Goal: Task Accomplishment & Management: Manage account settings

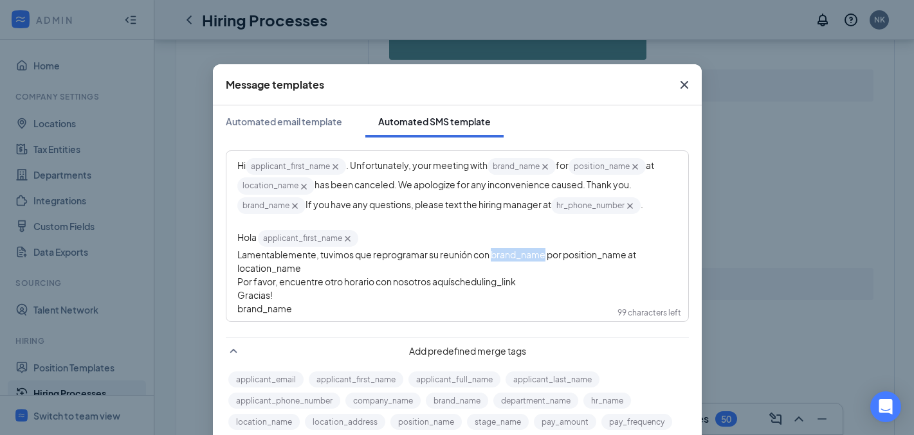
scroll to position [1298, 0]
drag, startPoint x: 624, startPoint y: 258, endPoint x: 560, endPoint y: 259, distance: 64.3
click at [560, 259] on span "Lamentablemente, tuvimos que reprogramar su reunión con brand_name‌‌‌‌ por posi…" at bounding box center [437, 261] width 400 height 25
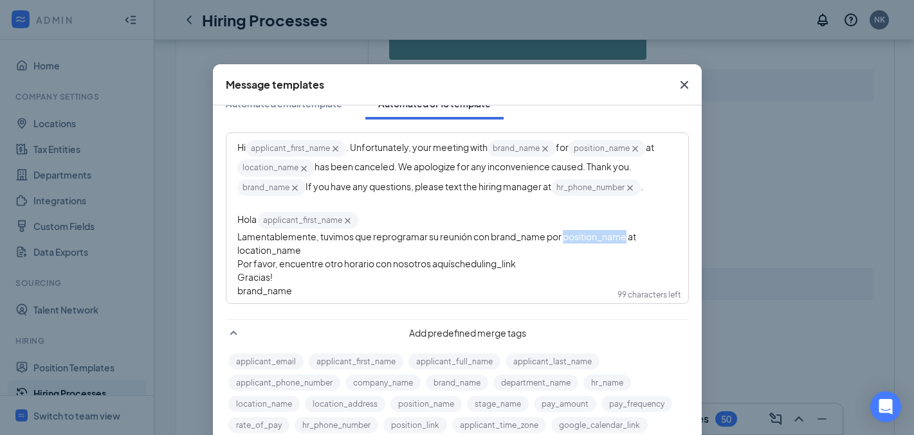
scroll to position [19, 0]
click at [394, 404] on button "position_name" at bounding box center [425, 404] width 71 height 16
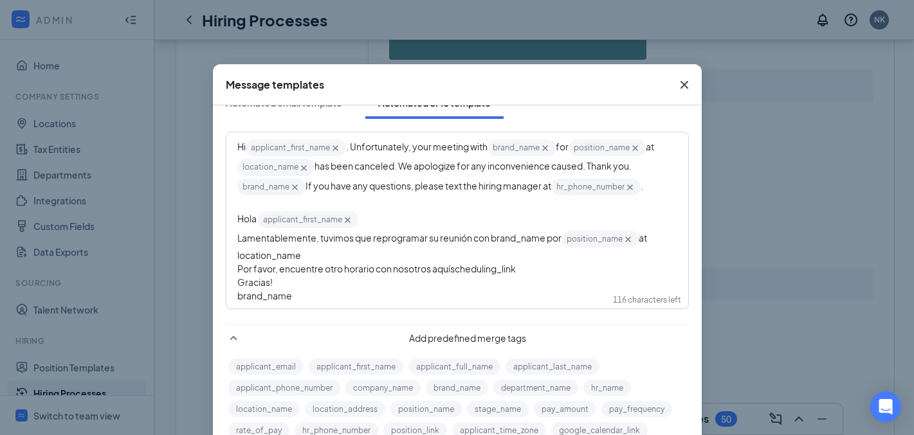
click at [301, 251] on div "Lamentablemente, tuvimos que reprogramar su reunión con brand_name‌‌‌‌ por posi…" at bounding box center [457, 246] width 440 height 33
drag, startPoint x: 302, startPoint y: 258, endPoint x: 226, endPoint y: 258, distance: 75.9
click at [227, 258] on div "Hi applicant_first_name‌‌‌‌ {{applicant_first_name}} . Unfortunately, your meet…" at bounding box center [457, 220] width 460 height 175
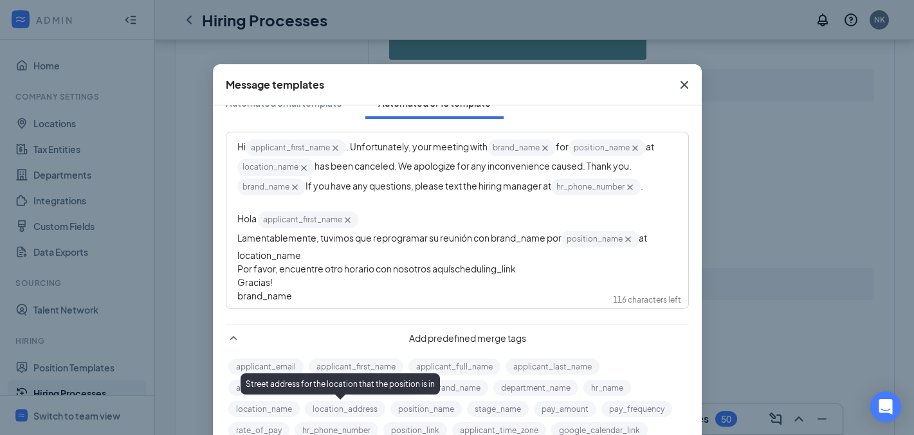
click at [339, 414] on button "location_address" at bounding box center [345, 409] width 80 height 16
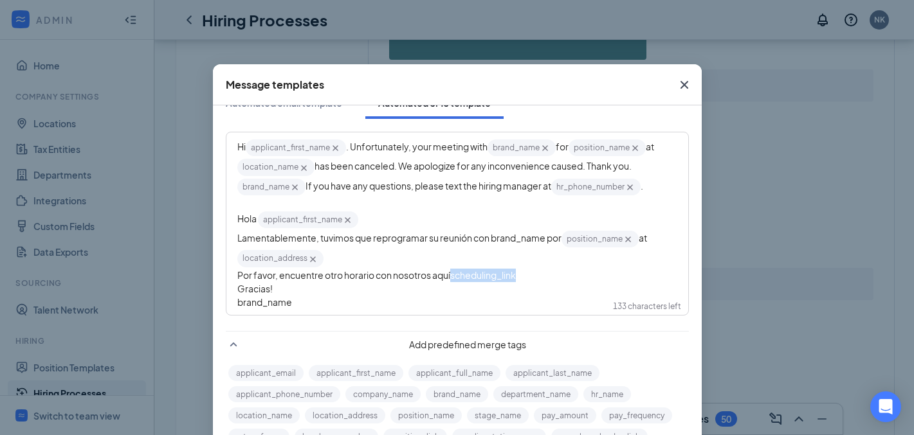
drag, startPoint x: 520, startPoint y: 275, endPoint x: 448, endPoint y: 280, distance: 71.6
click at [448, 280] on div "Por favor, encuentre otro horario con nosotros aquíscheduling_link‌‌‌‌" at bounding box center [457, 276] width 440 height 14
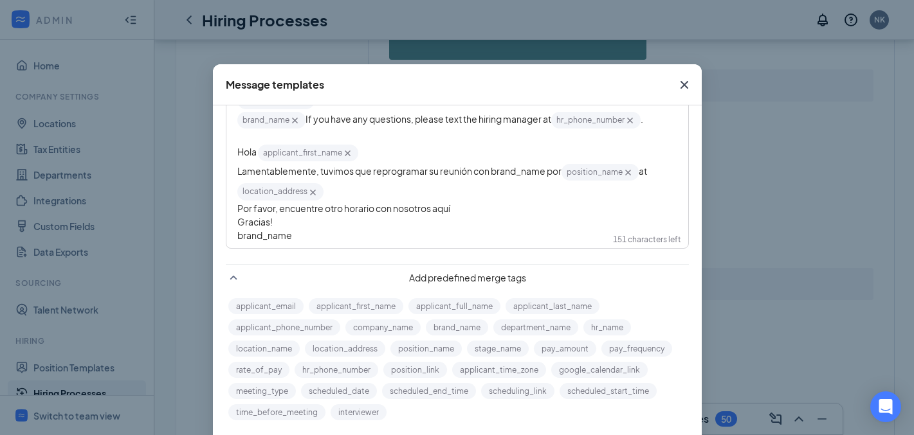
scroll to position [87, 0]
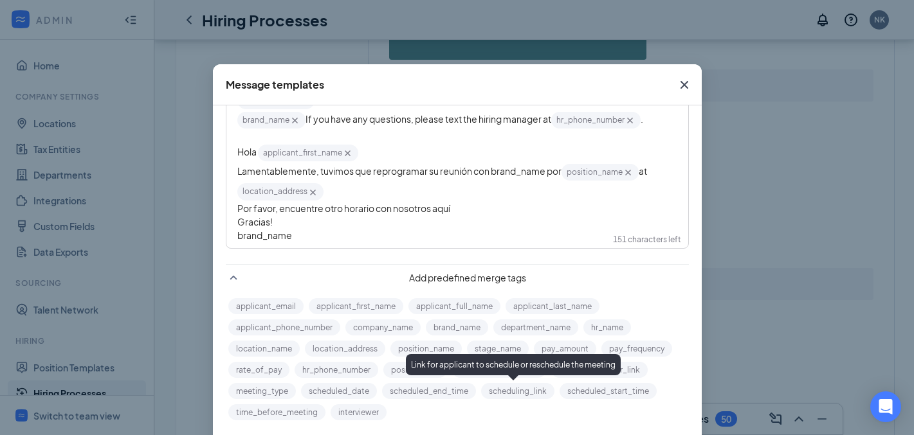
click at [518, 392] on button "scheduling_link" at bounding box center [517, 391] width 73 height 16
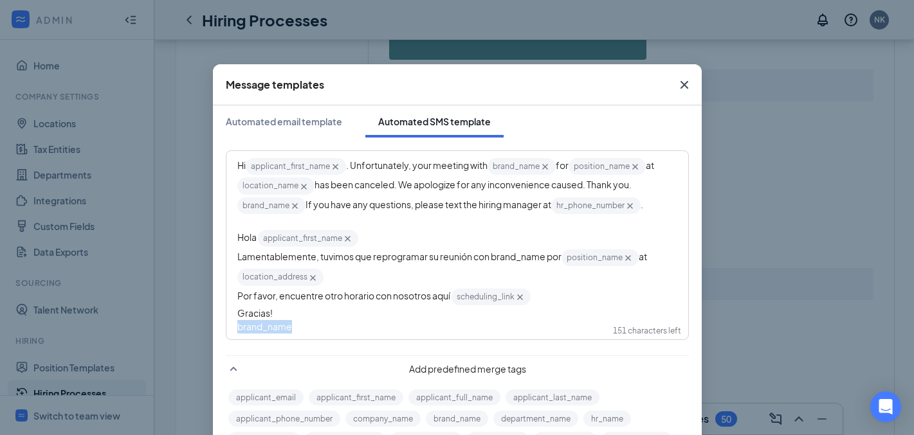
drag, startPoint x: 291, startPoint y: 331, endPoint x: 176, endPoint y: 328, distance: 115.2
click at [176, 328] on div "Message templates Automated email template Automated SMS template Hi applicant_…" at bounding box center [457, 217] width 914 height 435
click at [466, 418] on button "brand_name" at bounding box center [457, 419] width 62 height 16
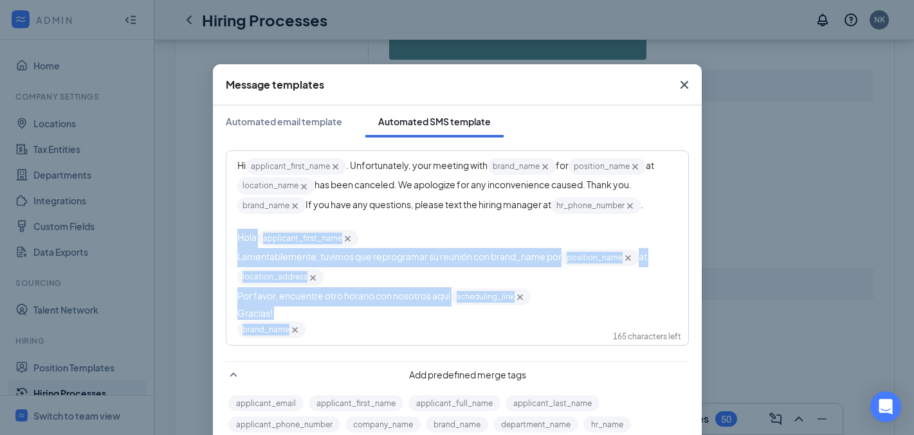
drag, startPoint x: 307, startPoint y: 325, endPoint x: 231, endPoint y: 233, distance: 119.6
click at [231, 233] on div "Hi applicant_first_name‌‌‌‌ {{applicant_first_name}} . Unfortunately, your meet…" at bounding box center [457, 248] width 460 height 193
copy div "Hola applicant_first_name‌‌‌‌ {{applicant_first_name}} Lamentablemente, tuvimos…"
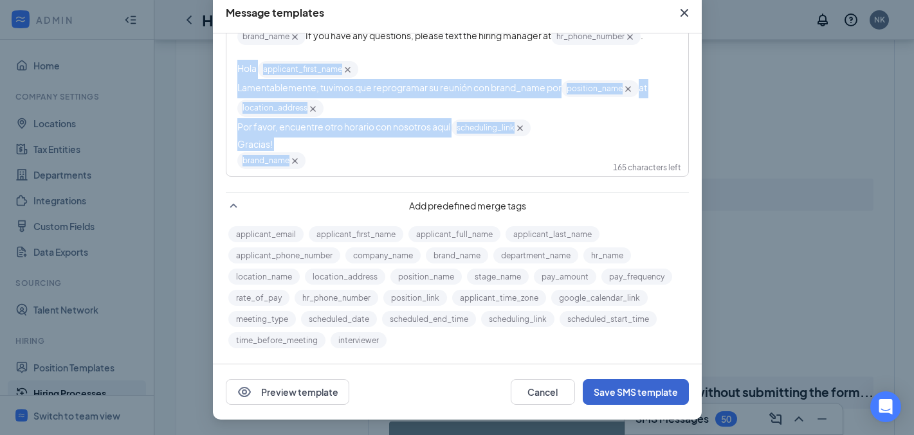
scroll to position [1431, 0]
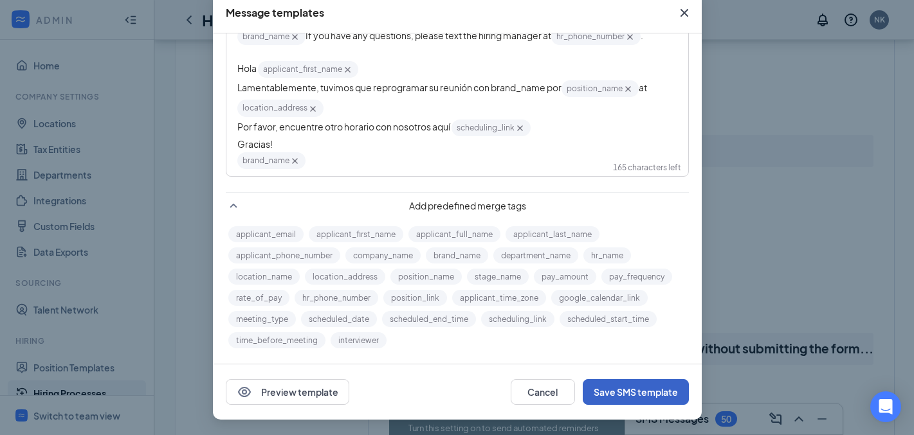
click at [653, 387] on button "Save SMS template" at bounding box center [636, 392] width 106 height 26
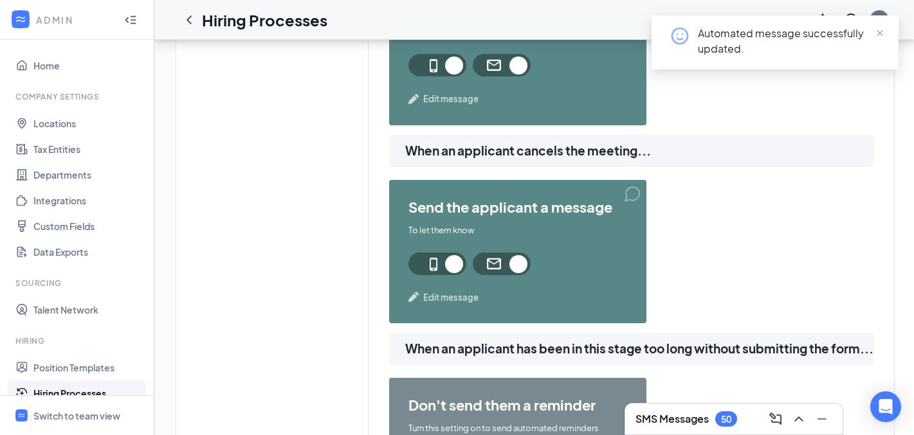
click at [454, 300] on span "Edit message" at bounding box center [450, 297] width 55 height 13
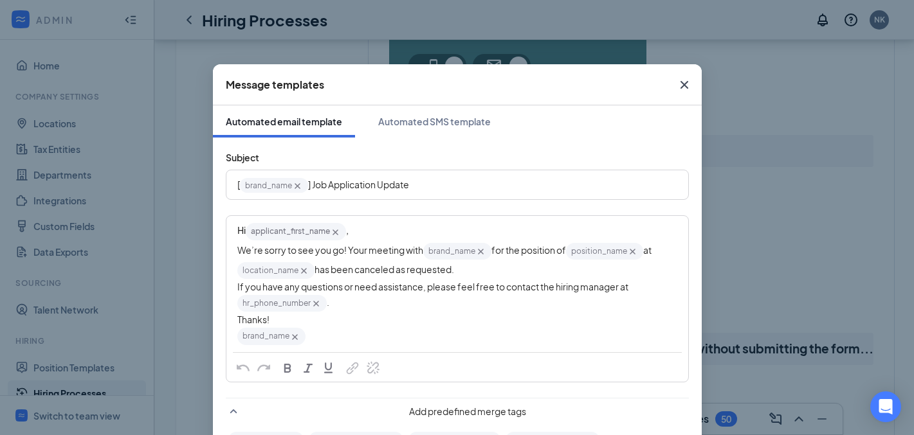
click at [677, 78] on icon "Cross" at bounding box center [684, 84] width 15 height 15
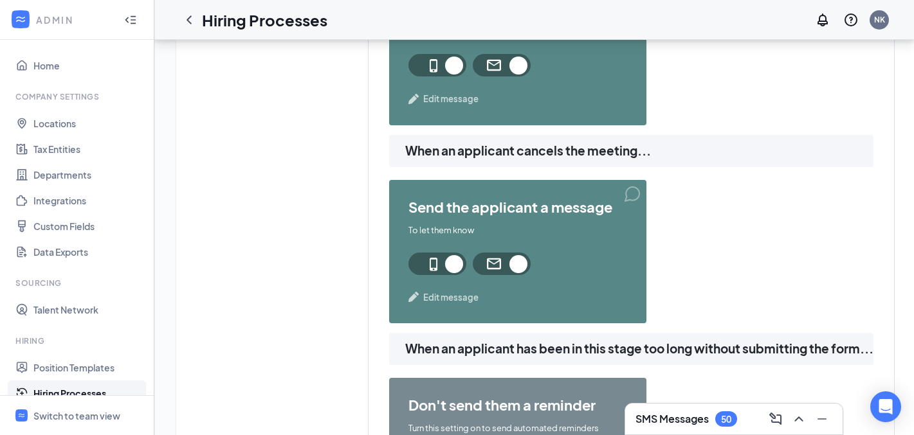
click at [444, 103] on span "Edit message" at bounding box center [450, 99] width 55 height 13
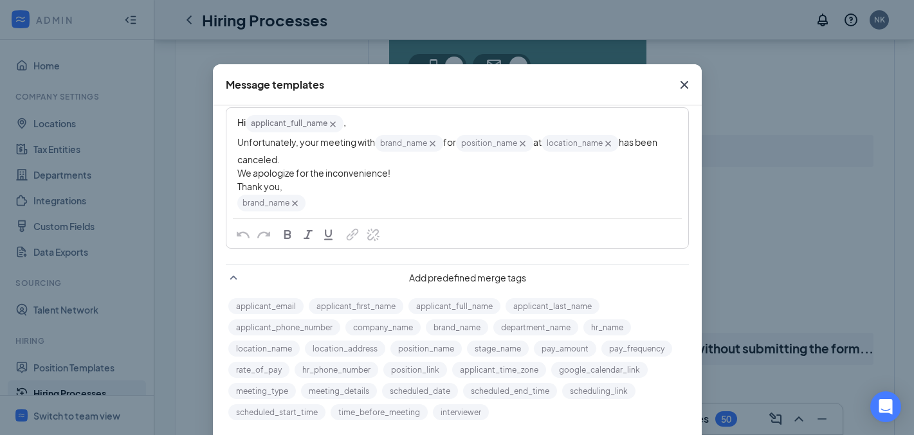
scroll to position [0, 0]
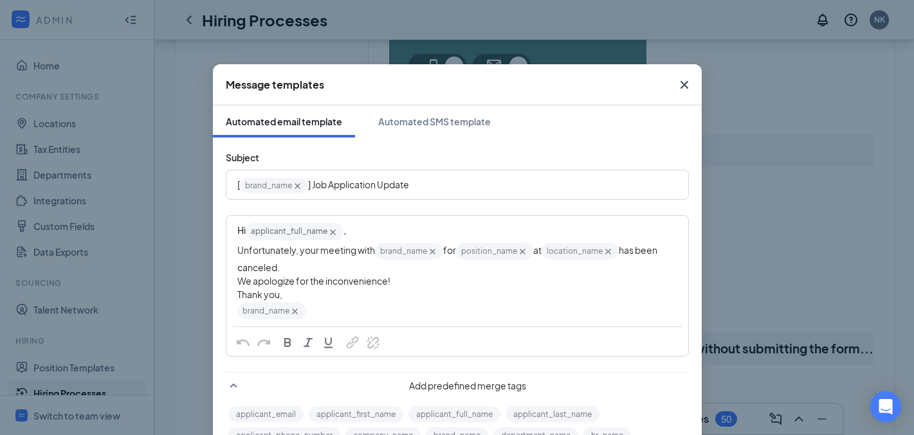
click at [678, 81] on icon "Cross" at bounding box center [684, 84] width 15 height 15
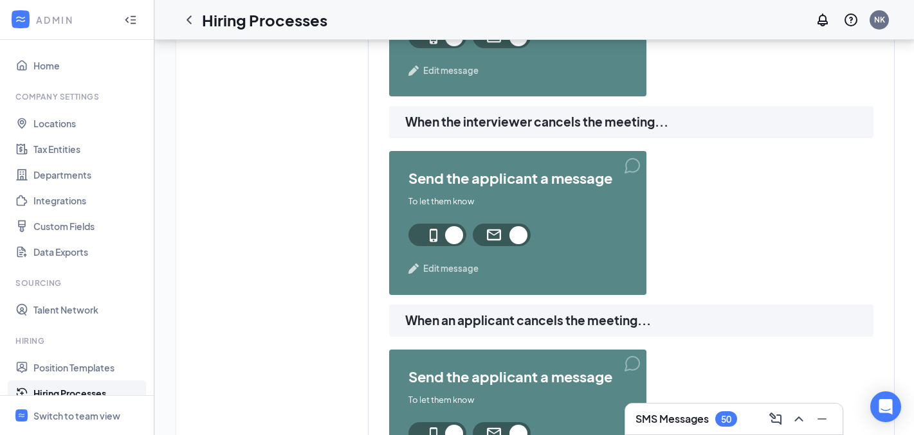
scroll to position [1098, 0]
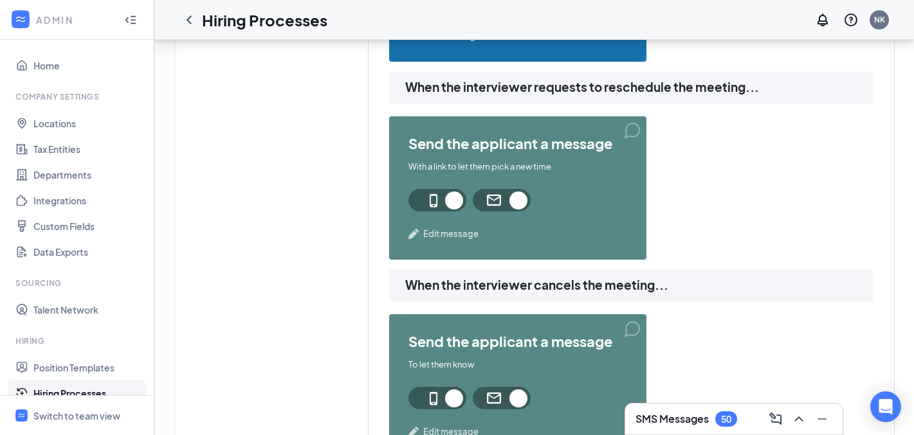
click at [459, 226] on div "send the applicant a message With a link to let them pick a new time Edit messa…" at bounding box center [517, 187] width 257 height 143
click at [460, 234] on span "Edit message" at bounding box center [450, 234] width 55 height 13
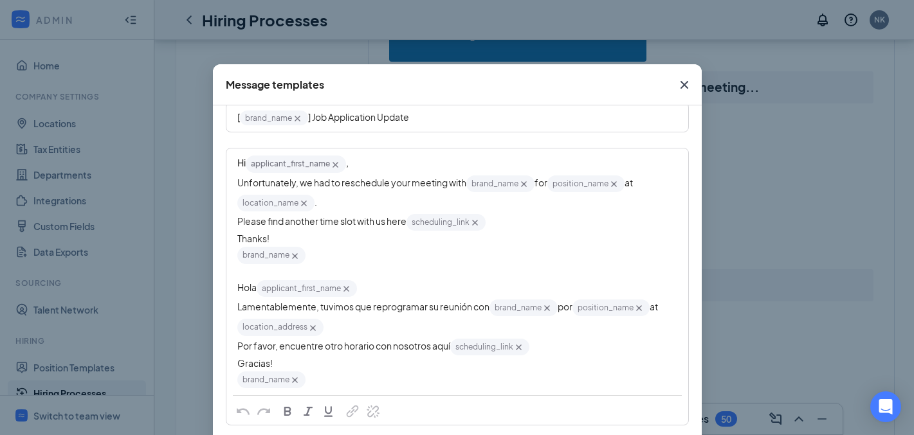
scroll to position [0, 0]
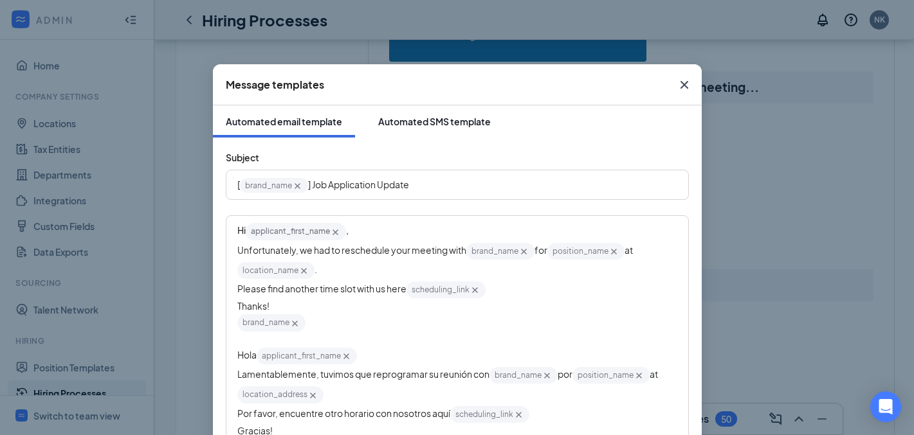
click at [458, 122] on div "Automated SMS template" at bounding box center [434, 121] width 113 height 13
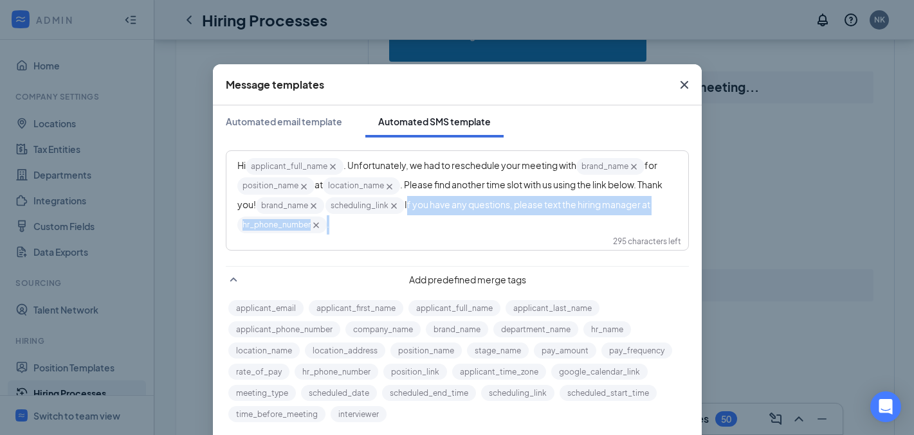
drag, startPoint x: 406, startPoint y: 228, endPoint x: 429, endPoint y: 207, distance: 30.5
click at [429, 207] on div "Hi applicant_full_name‌‌‌‌ {{applicant_full_name}} . Unfortunately, we had to r…" at bounding box center [457, 196] width 440 height 78
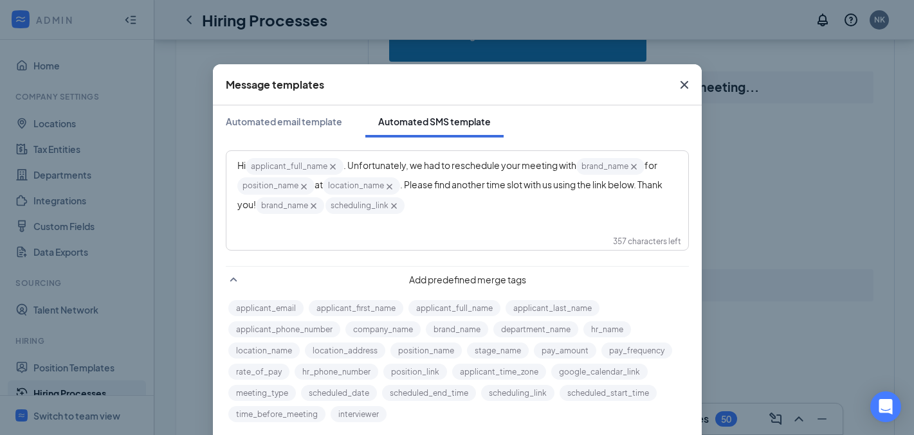
click at [679, 79] on icon "Cross" at bounding box center [684, 84] width 15 height 15
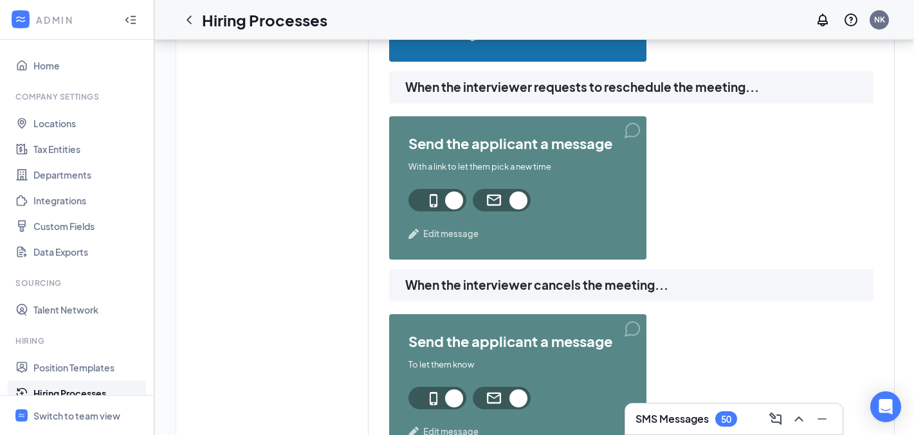
click at [452, 231] on span "Edit message" at bounding box center [450, 234] width 55 height 13
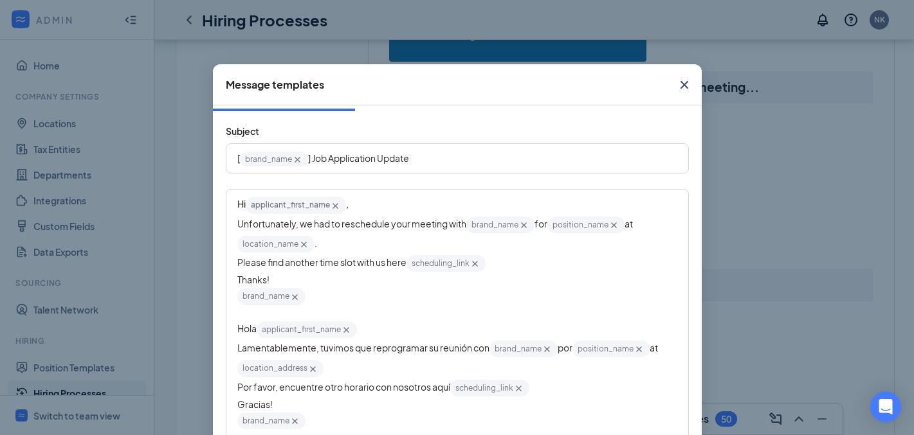
scroll to position [53, 0]
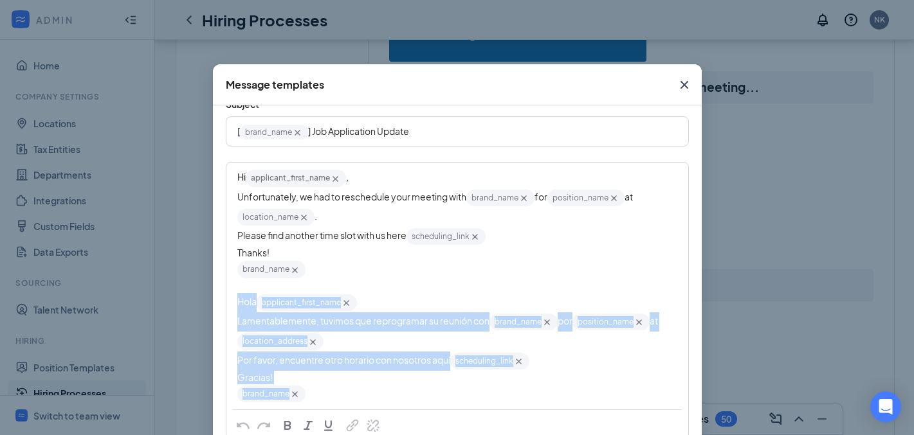
drag, startPoint x: 329, startPoint y: 394, endPoint x: 233, endPoint y: 300, distance: 133.7
click at [237, 300] on div "Hi applicant_first_name‌‌‌‌ {{applicant_first_name}} , Unfortunately, we had to…" at bounding box center [457, 285] width 440 height 235
copy div "Hola applicant_first_name‌‌‌‌ {{applicant_first_name}} Lamentablemente, tuvimos…"
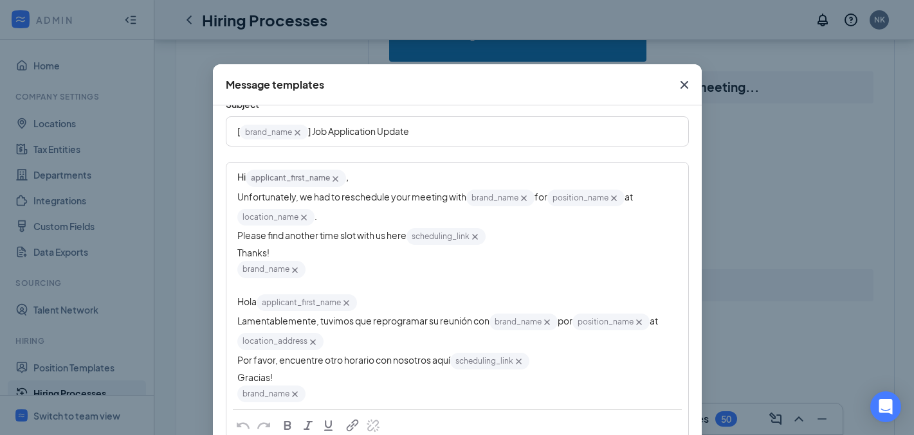
click at [680, 77] on icon "Cross" at bounding box center [684, 84] width 15 height 15
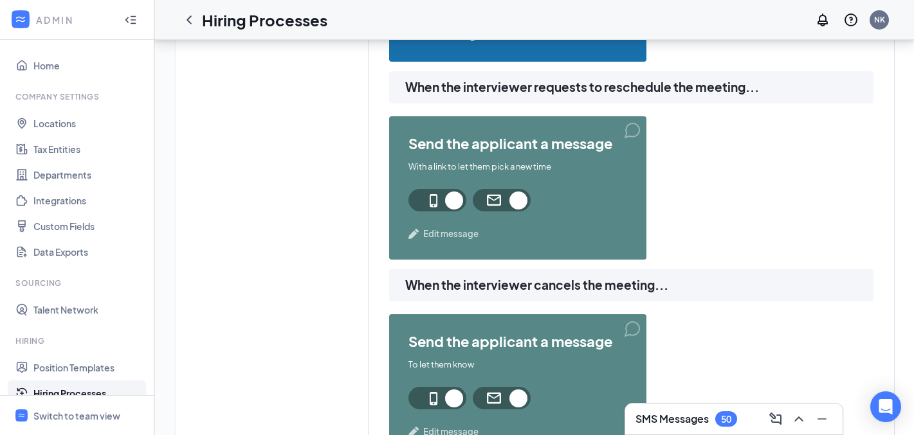
click at [453, 232] on span "Edit message" at bounding box center [450, 234] width 55 height 13
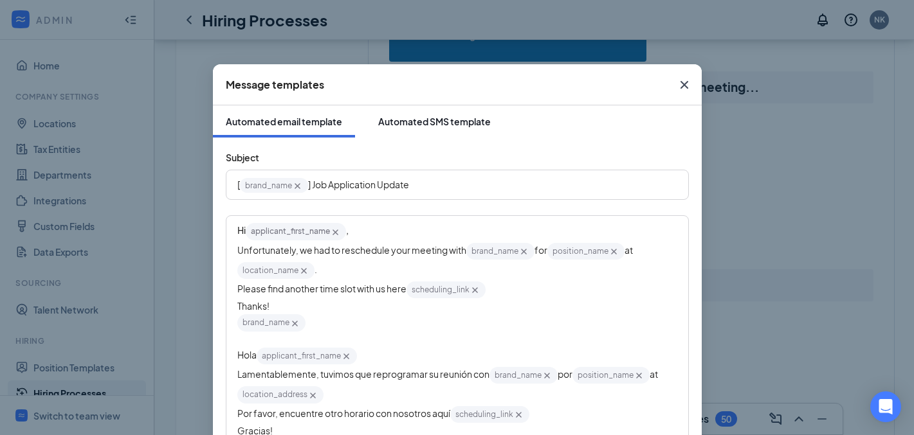
click at [424, 123] on div "Automated SMS template" at bounding box center [434, 121] width 113 height 13
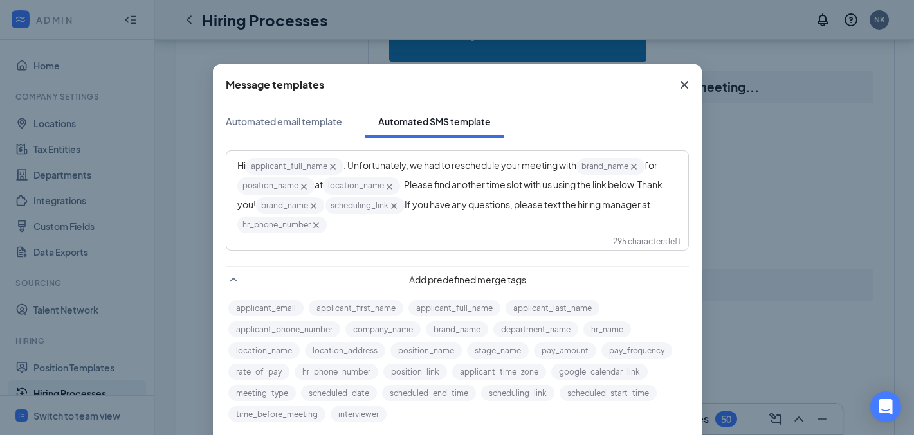
click at [379, 227] on div "Hi applicant_full_name‌‌‌‌ {{applicant_full_name}} . Unfortunately, we had to r…" at bounding box center [457, 196] width 440 height 78
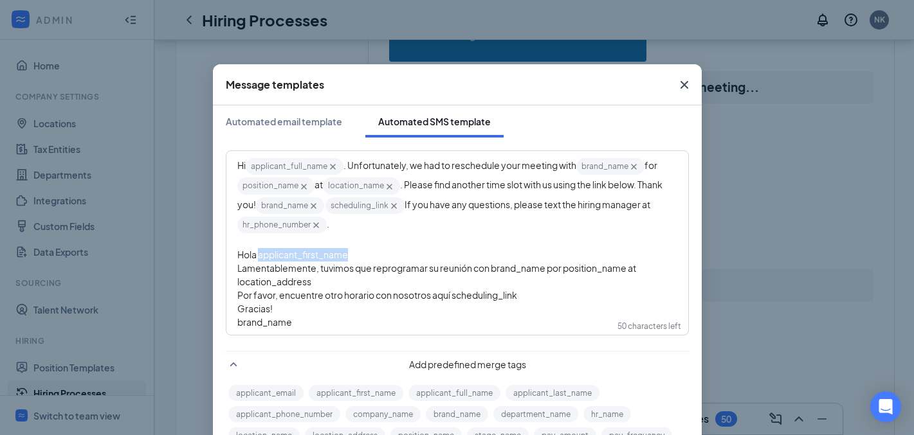
drag, startPoint x: 356, startPoint y: 255, endPoint x: 253, endPoint y: 257, distance: 102.9
click at [253, 257] on div "Hola applicant_first_name‌‌‌‌" at bounding box center [457, 255] width 440 height 14
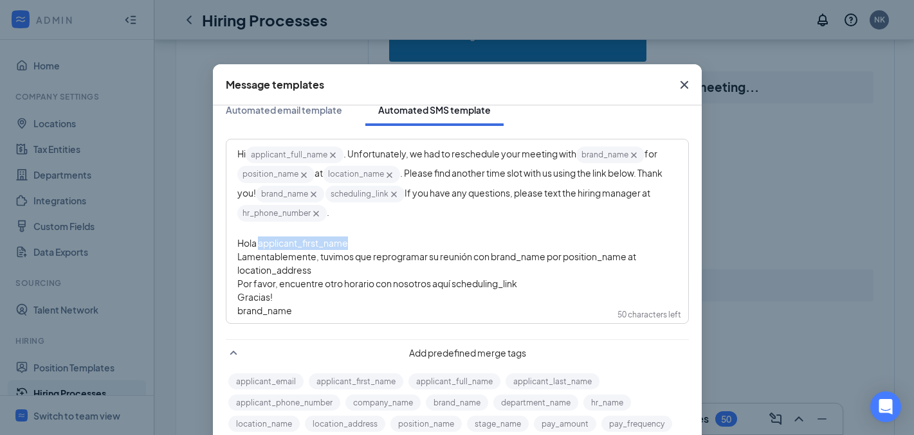
scroll to position [12, 0]
click at [377, 382] on button "applicant_first_name" at bounding box center [356, 382] width 95 height 16
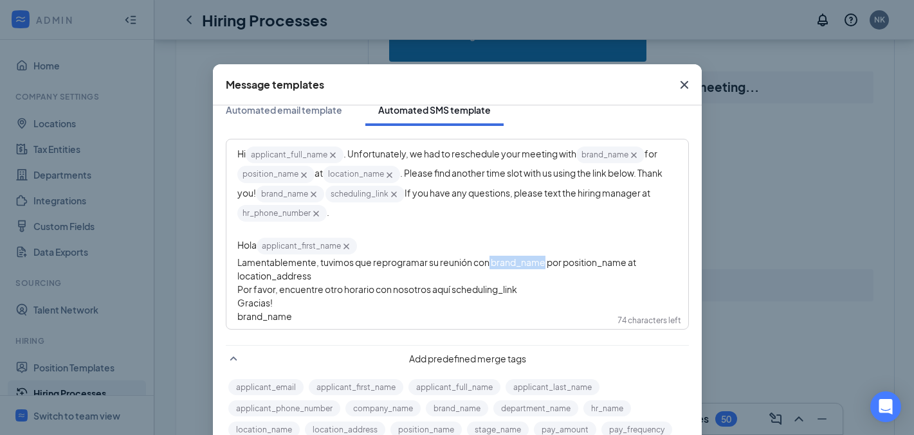
drag, startPoint x: 542, startPoint y: 268, endPoint x: 486, endPoint y: 268, distance: 56.0
click at [486, 268] on span "Lamentablemente, tuvimos que reprogramar su reunión con brand_name‌‌‌‌ por posi…" at bounding box center [437, 269] width 400 height 25
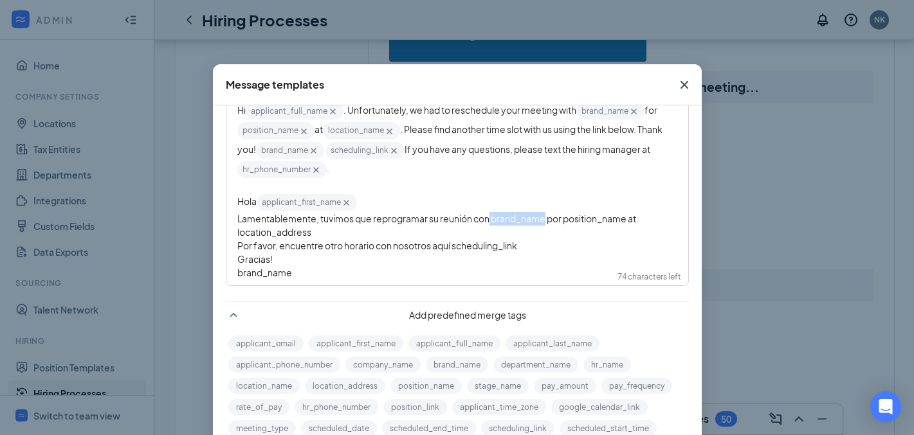
scroll to position [83, 0]
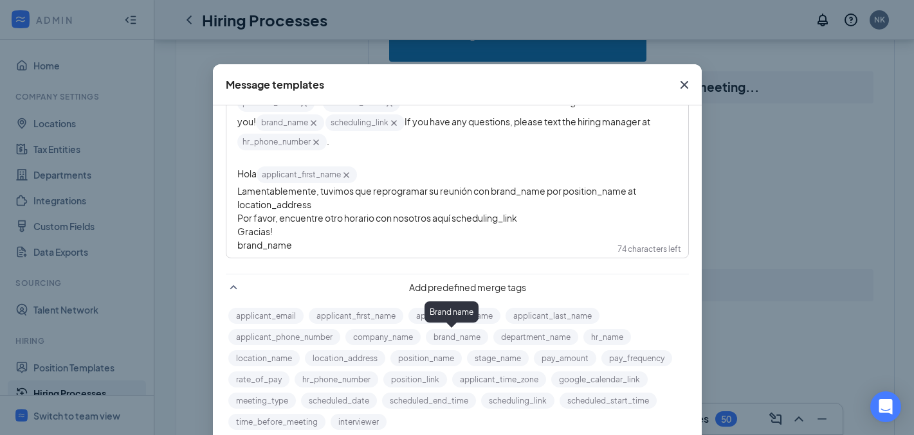
click at [445, 337] on button "brand_name" at bounding box center [457, 337] width 62 height 16
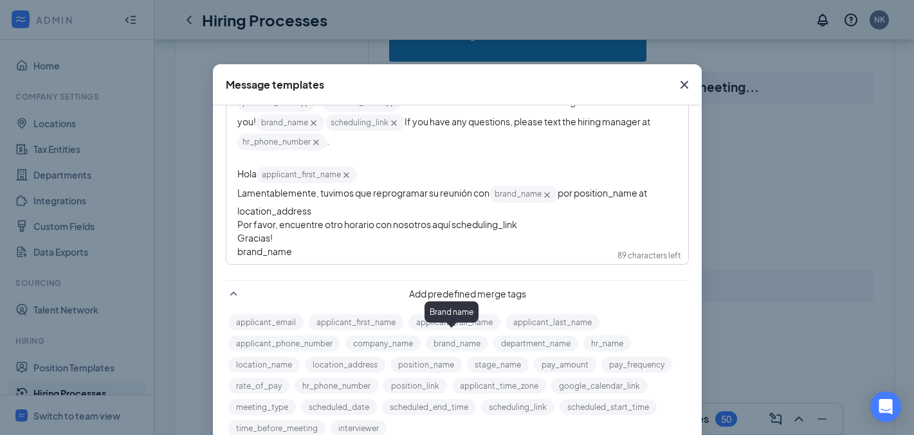
scroll to position [0, 0]
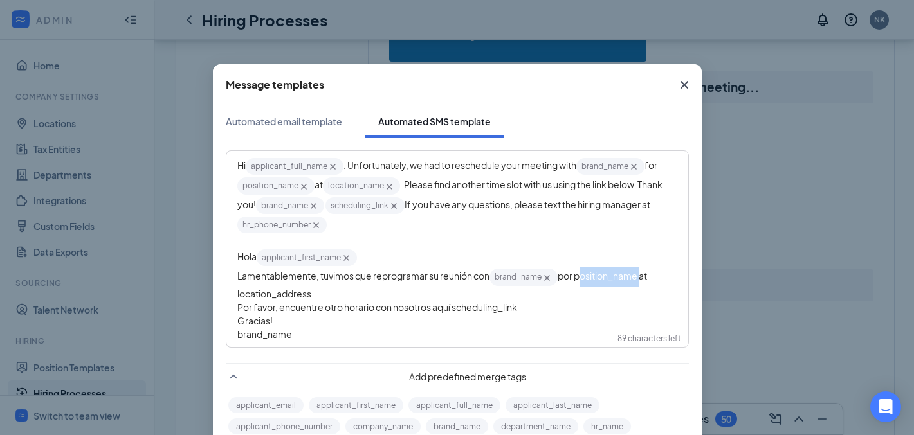
drag, startPoint x: 635, startPoint y: 280, endPoint x: 571, endPoint y: 282, distance: 63.7
click at [571, 282] on span "por position_name‌‌‌‌ at location_address‌‌‌‌" at bounding box center [442, 284] width 411 height 29
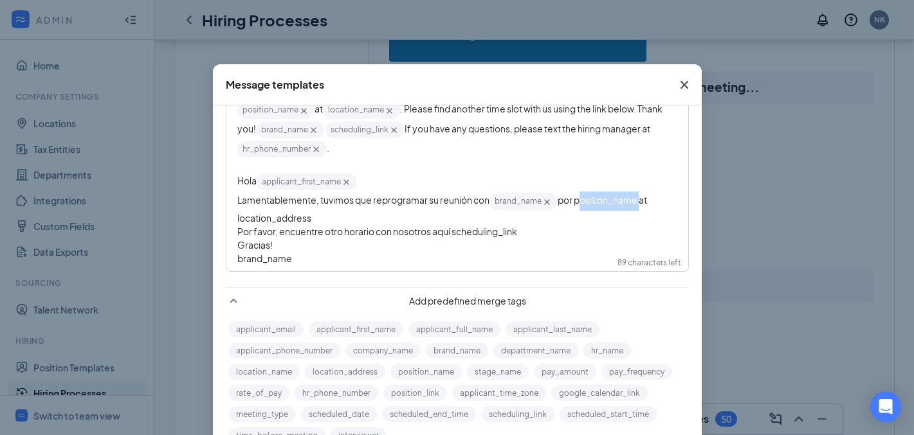
scroll to position [100, 0]
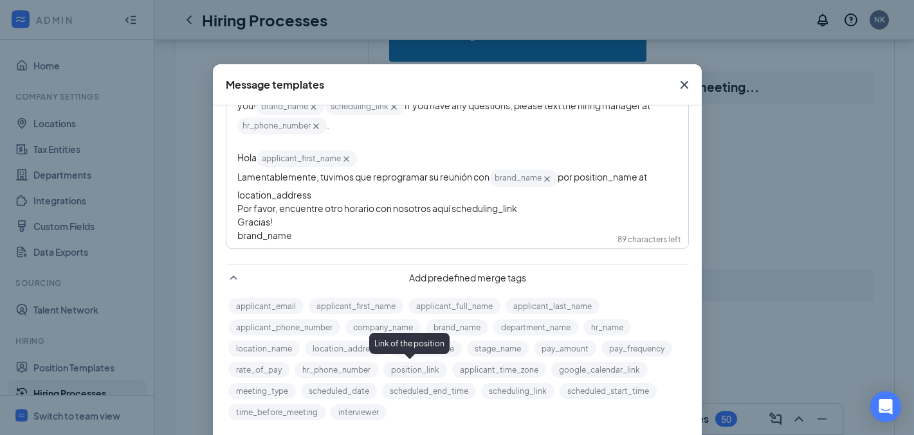
click at [412, 352] on div "Link of the position" at bounding box center [409, 343] width 80 height 21
drag, startPoint x: 635, startPoint y: 178, endPoint x: 568, endPoint y: 188, distance: 68.3
click at [570, 180] on span "por position_name‌‌‌‌ at location_address‌‌‌‌" at bounding box center [442, 185] width 411 height 29
click at [430, 342] on button "position_name" at bounding box center [425, 349] width 71 height 16
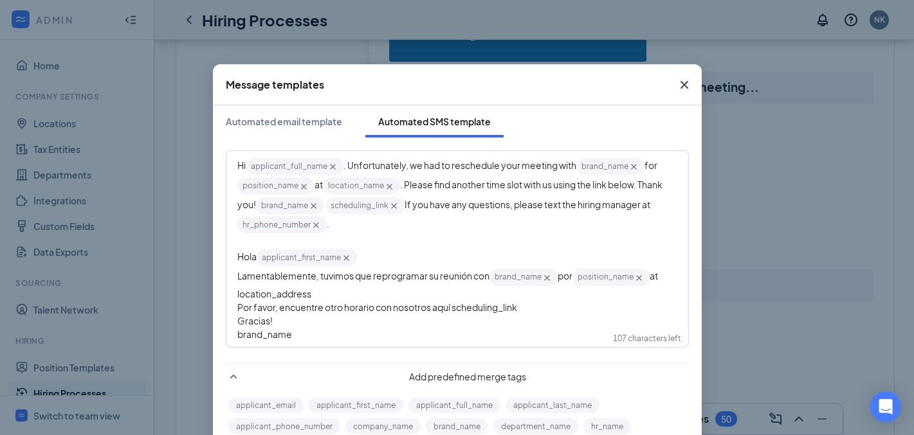
drag, startPoint x: 311, startPoint y: 294, endPoint x: 219, endPoint y: 295, distance: 92.0
click at [219, 295] on div "Hi applicant_full_name‌‌‌‌ {{applicant_full_name}} . Unfortunately, we had to r…" at bounding box center [457, 330] width 489 height 385
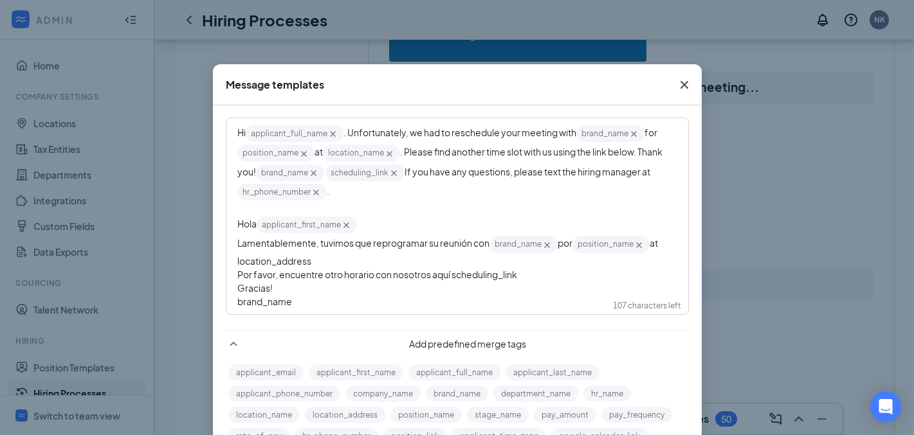
scroll to position [100, 0]
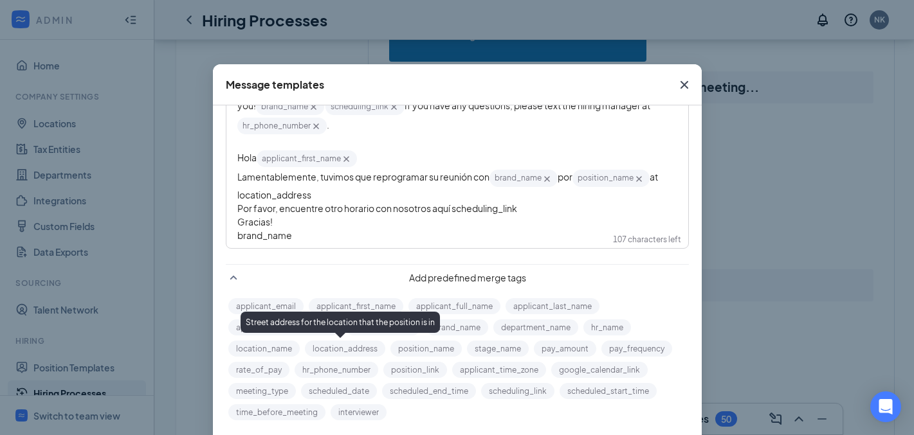
click at [343, 348] on button "location_address" at bounding box center [345, 349] width 80 height 16
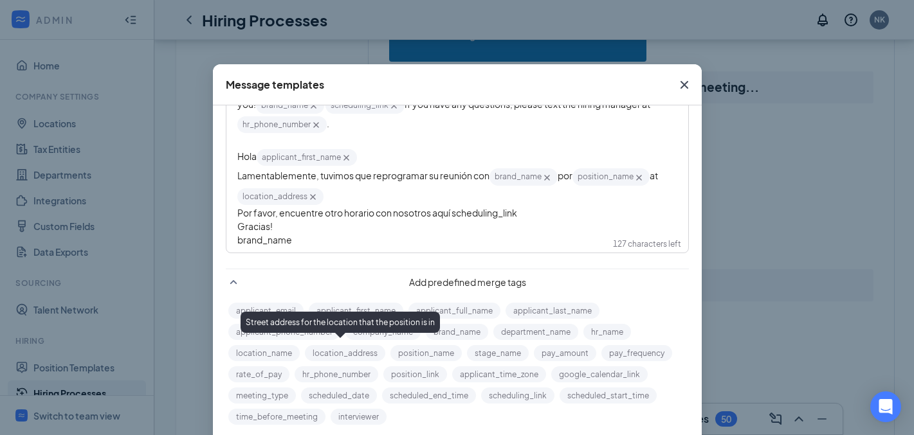
scroll to position [0, 0]
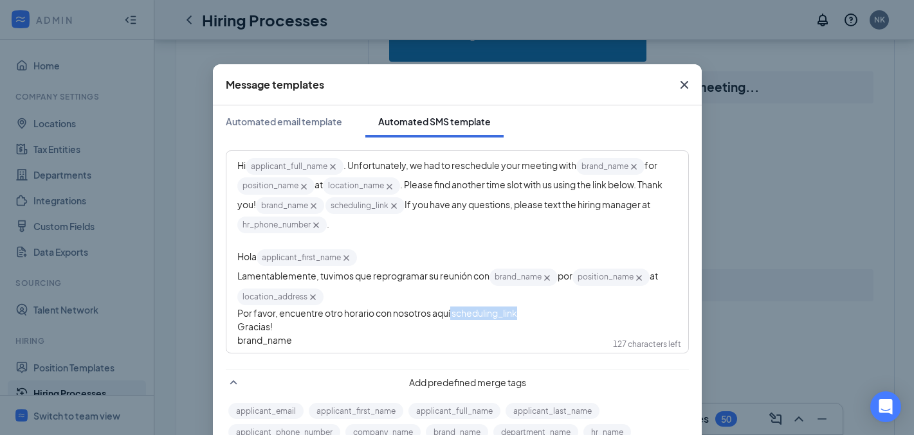
drag, startPoint x: 523, startPoint y: 315, endPoint x: 448, endPoint y: 316, distance: 75.9
click at [448, 316] on div "Por favor, encuentre otro horario con nosotros aquí scheduling_link‌‌‌‌" at bounding box center [457, 314] width 440 height 14
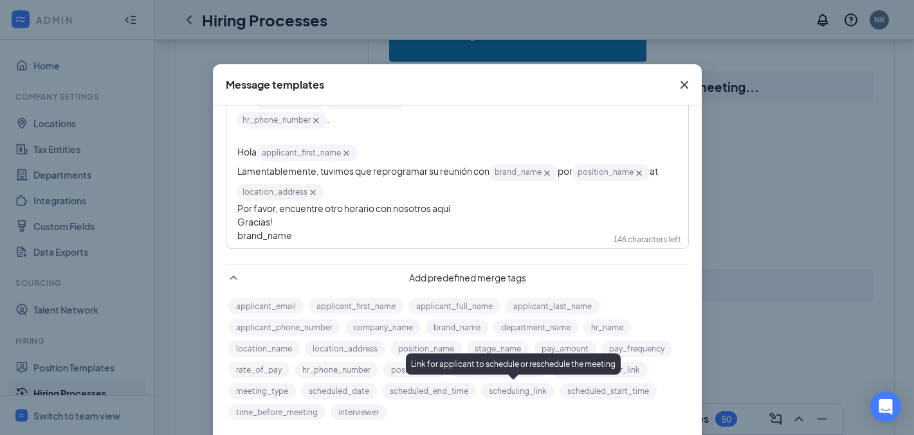
click at [514, 392] on button "scheduling_link" at bounding box center [517, 391] width 73 height 16
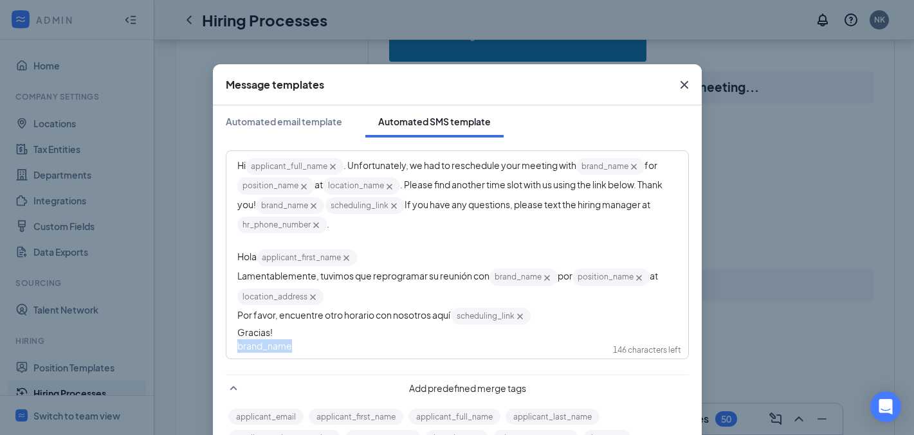
drag, startPoint x: 251, startPoint y: 348, endPoint x: 190, endPoint y: 345, distance: 61.1
click at [190, 345] on div "Message templates Automated email template Automated SMS template Hi applicant_…" at bounding box center [457, 217] width 914 height 435
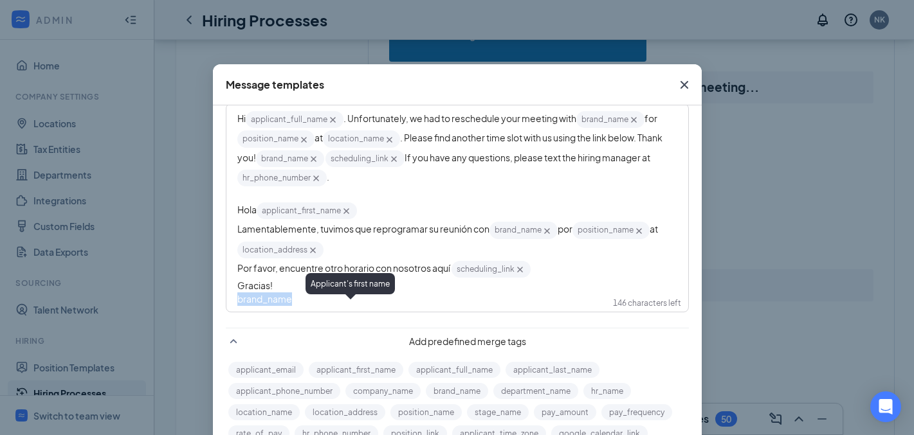
scroll to position [113, 0]
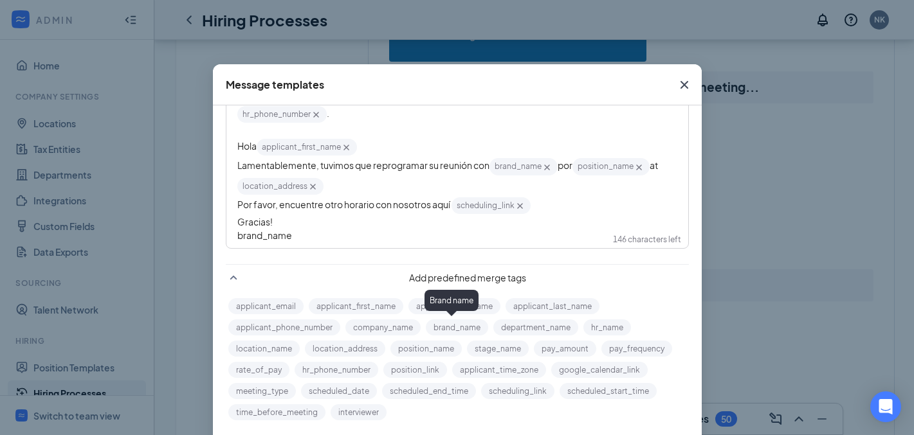
click at [449, 332] on button "brand_name" at bounding box center [457, 328] width 62 height 16
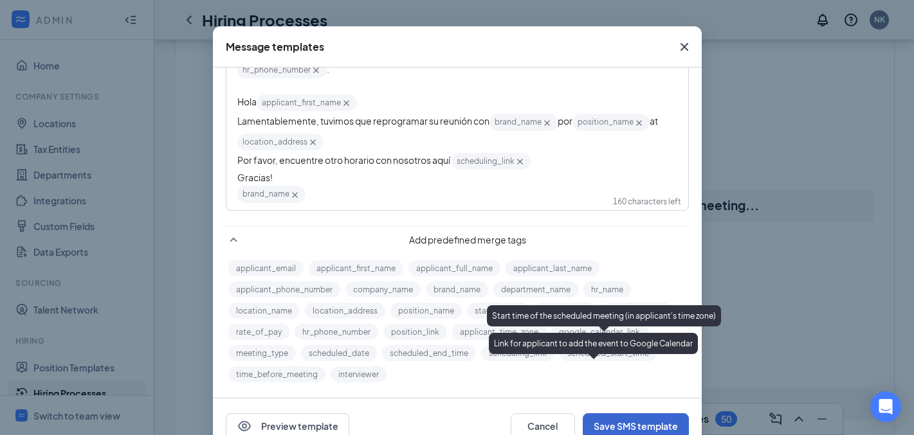
scroll to position [72, 0]
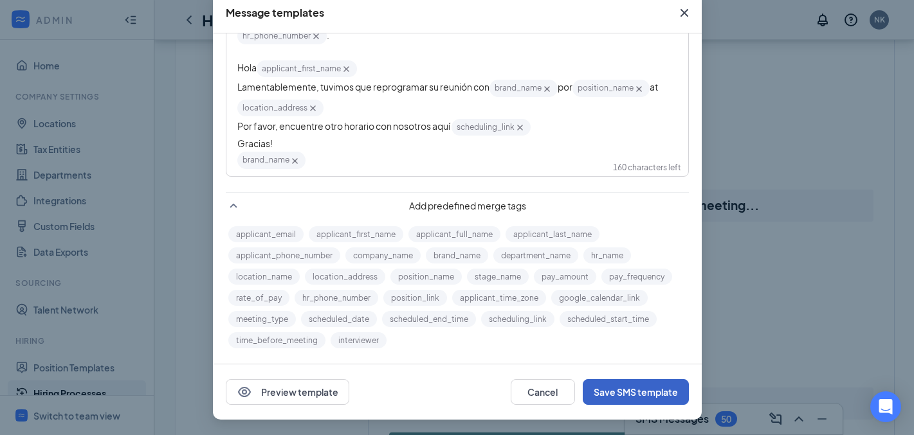
click at [635, 388] on button "Save SMS template" at bounding box center [636, 392] width 106 height 26
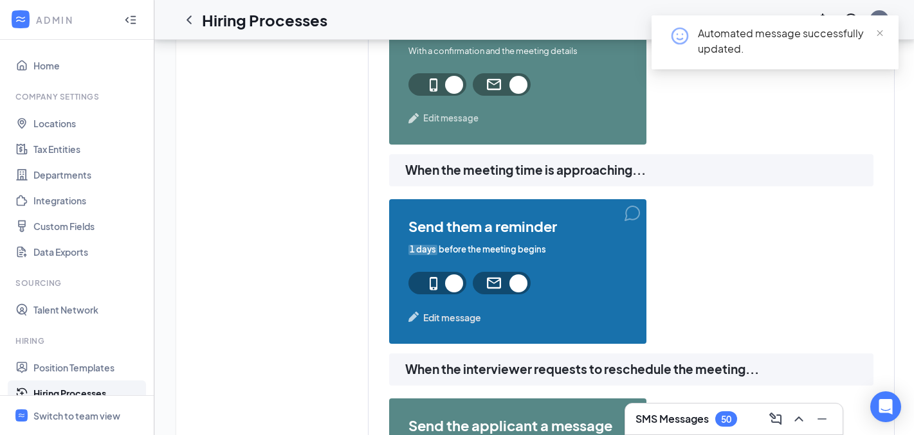
scroll to position [1024, 0]
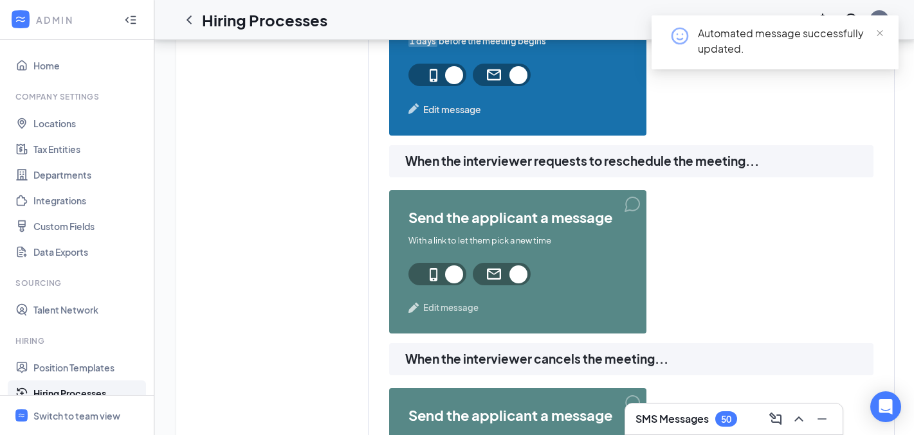
click at [471, 304] on span "Edit message" at bounding box center [450, 308] width 55 height 13
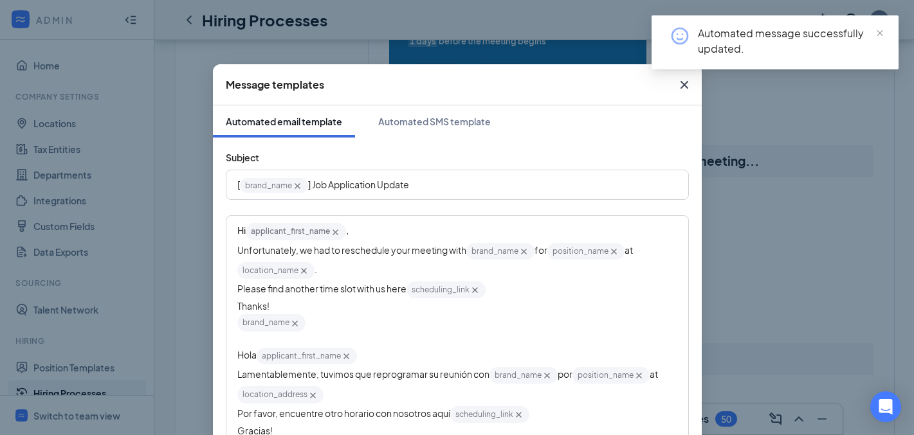
scroll to position [0, 0]
click at [677, 81] on icon "Cross" at bounding box center [684, 84] width 15 height 15
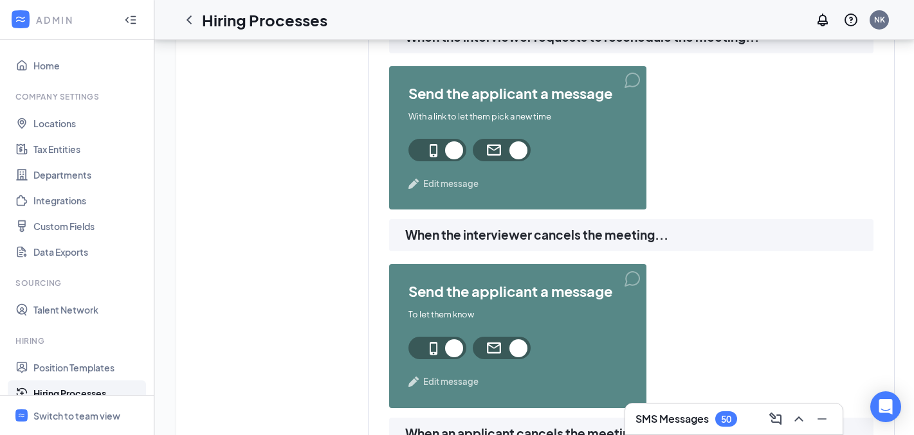
scroll to position [1253, 0]
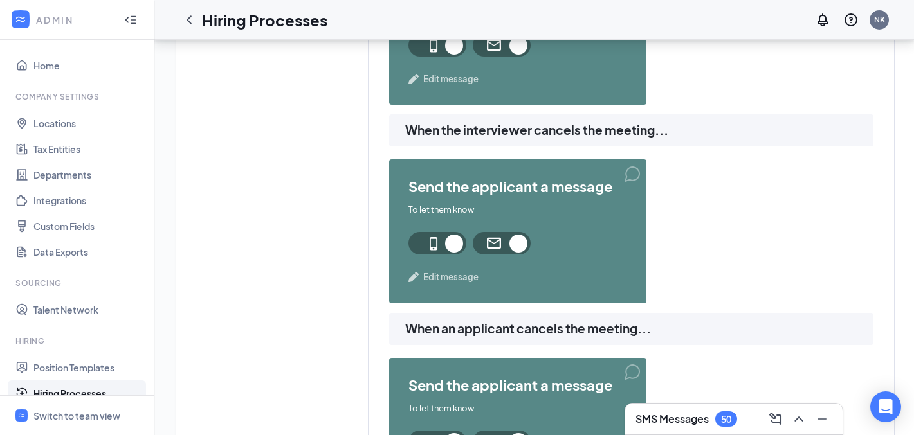
click at [468, 275] on span "Edit message" at bounding box center [450, 277] width 55 height 13
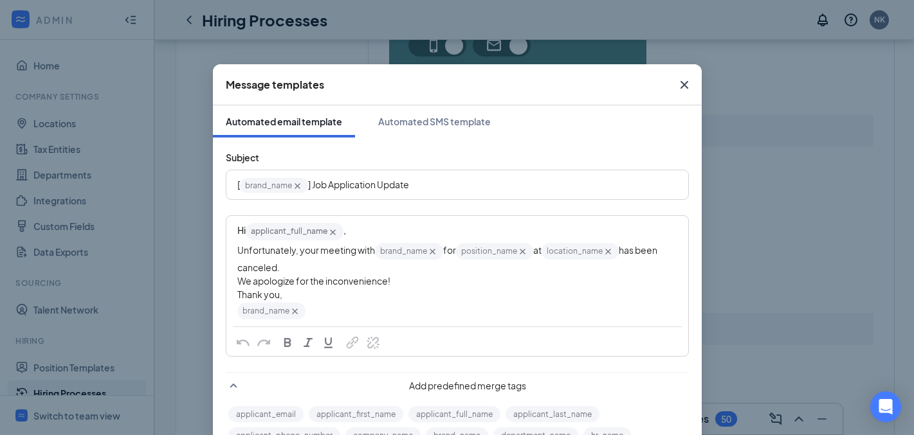
click at [376, 315] on div "brand_name‌‌‌‌ {{brand_name}}" at bounding box center [457, 311] width 440 height 19
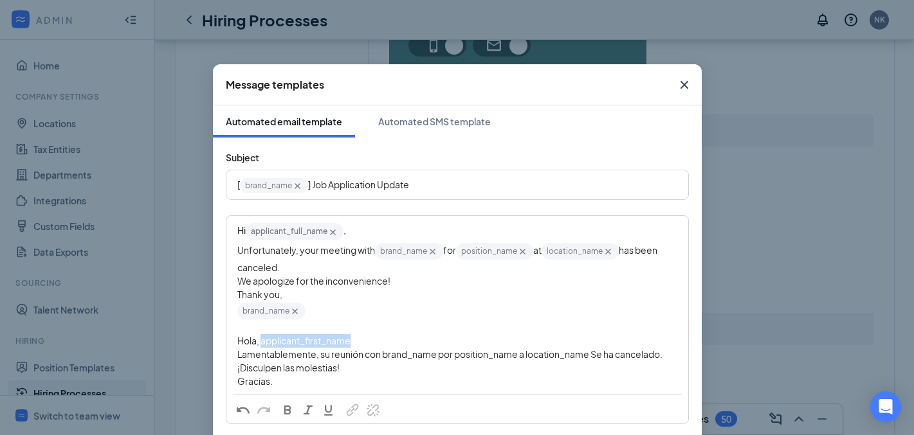
drag, startPoint x: 349, startPoint y: 342, endPoint x: 257, endPoint y: 344, distance: 92.0
click at [257, 344] on div "Hola, applicant_first_name‌‌‌‌" at bounding box center [457, 341] width 440 height 14
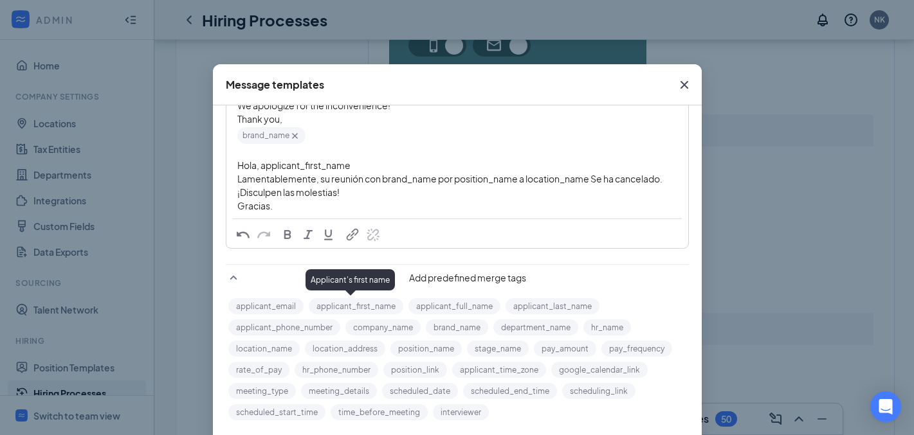
click at [350, 308] on button "applicant_first_name" at bounding box center [356, 306] width 95 height 16
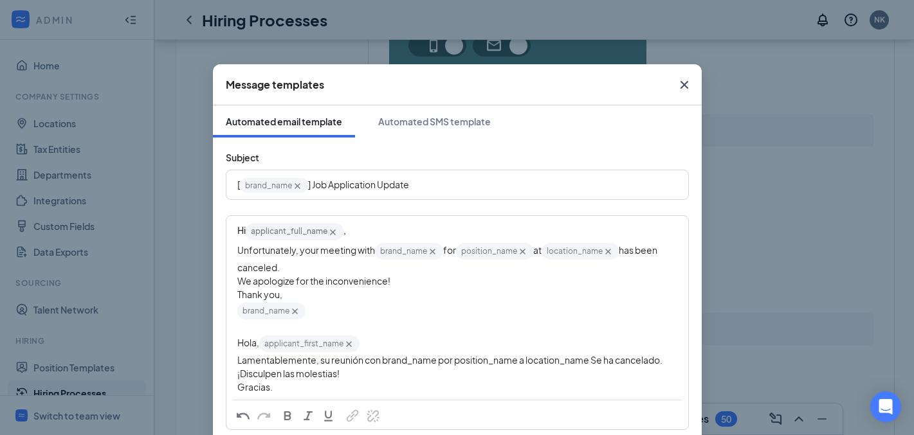
scroll to position [24, 0]
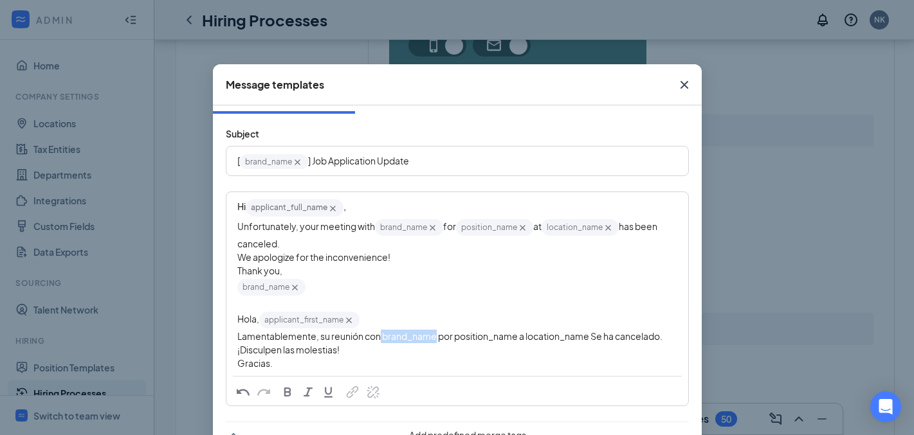
drag, startPoint x: 432, startPoint y: 339, endPoint x: 376, endPoint y: 338, distance: 56.6
click at [376, 338] on span "Lamentablemente, su reunión con brand_name‌‌‌‌ por position_name‌‌‌‌ a location…" at bounding box center [449, 337] width 425 height 12
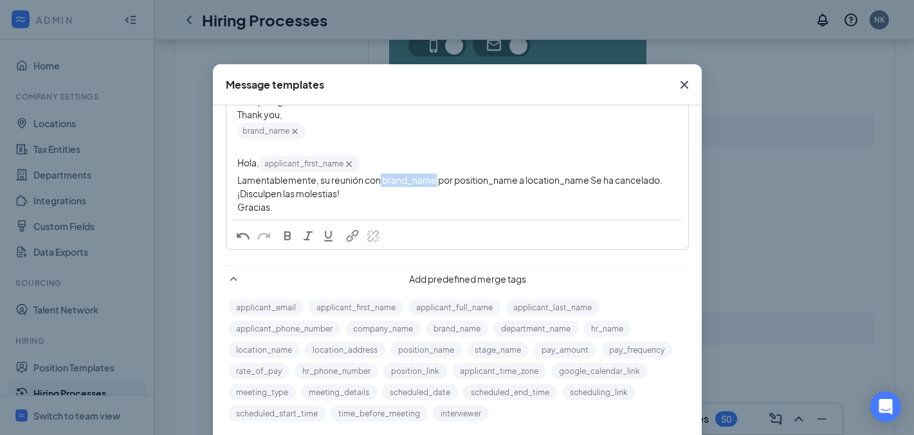
scroll to position [183, 0]
click at [432, 324] on button "brand_name" at bounding box center [457, 328] width 62 height 16
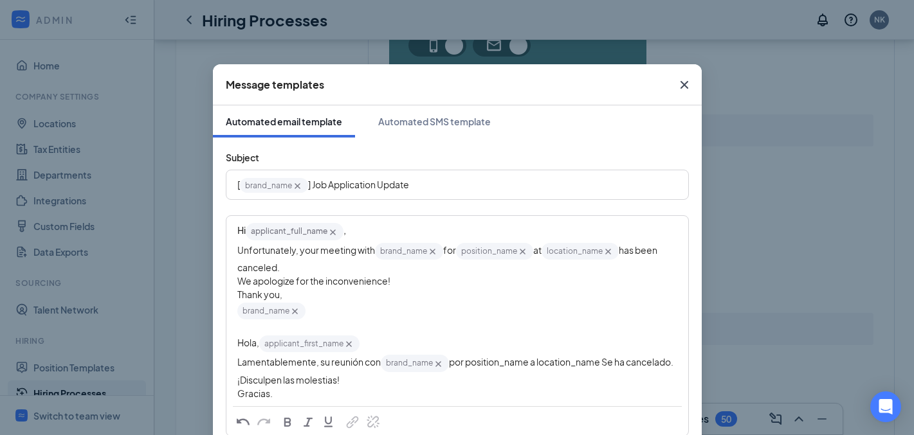
click at [376, 361] on span "Lamentablemente, su reunión con" at bounding box center [308, 362] width 143 height 12
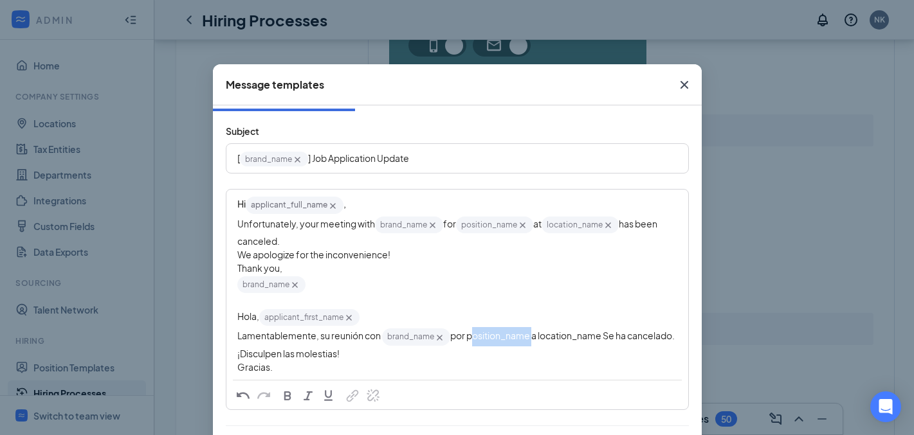
drag, startPoint x: 526, startPoint y: 338, endPoint x: 466, endPoint y: 340, distance: 59.8
click at [465, 340] on span "por position_name‌‌‌‌ a location_name‌‌‌‌ Se ha cancelado." at bounding box center [562, 336] width 224 height 12
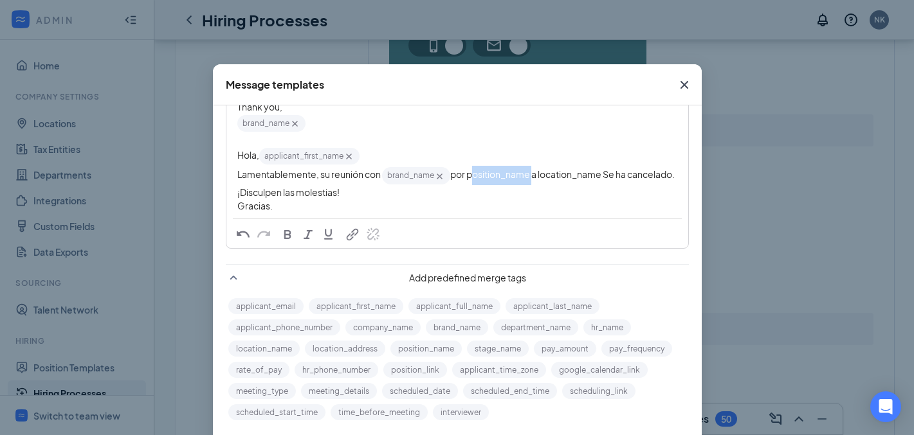
scroll to position [203, 0]
click at [407, 346] on button "position_name" at bounding box center [425, 349] width 71 height 16
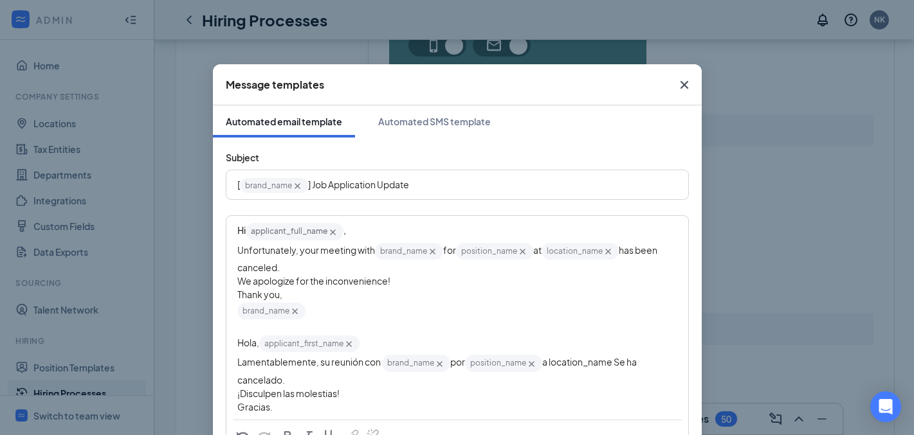
scroll to position [117, 0]
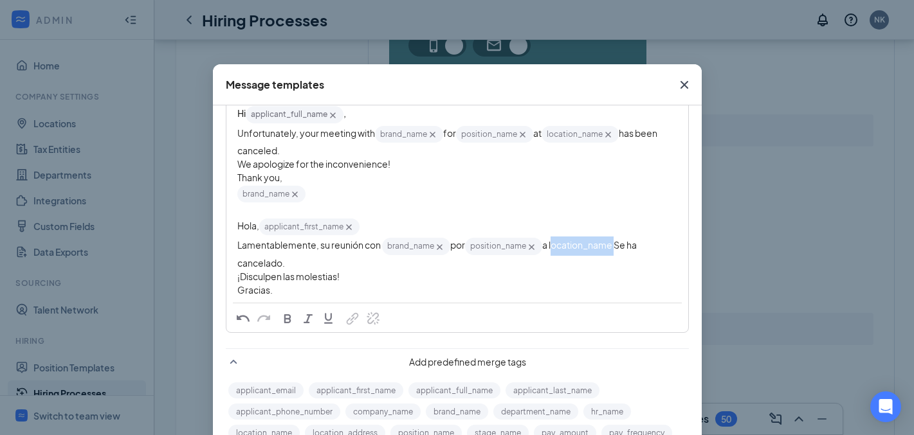
drag, startPoint x: 612, startPoint y: 248, endPoint x: 549, endPoint y: 250, distance: 63.1
click at [549, 250] on span "a location_name‌‌‌‌ Se ha cancelado." at bounding box center [437, 253] width 401 height 29
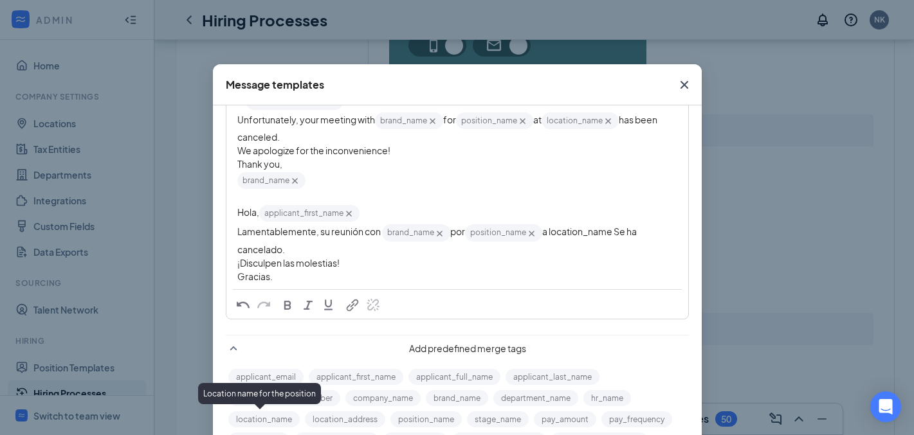
click at [260, 421] on button "location_name" at bounding box center [263, 420] width 71 height 16
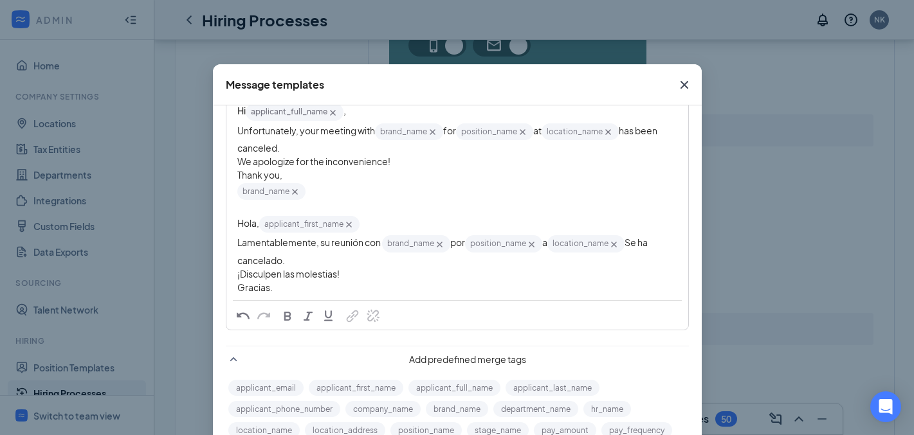
scroll to position [140, 0]
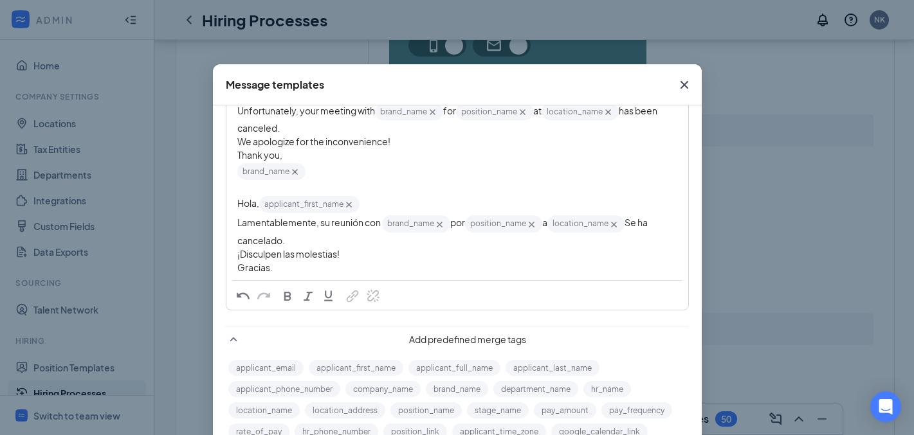
click at [291, 269] on div "Gracias." at bounding box center [457, 268] width 440 height 14
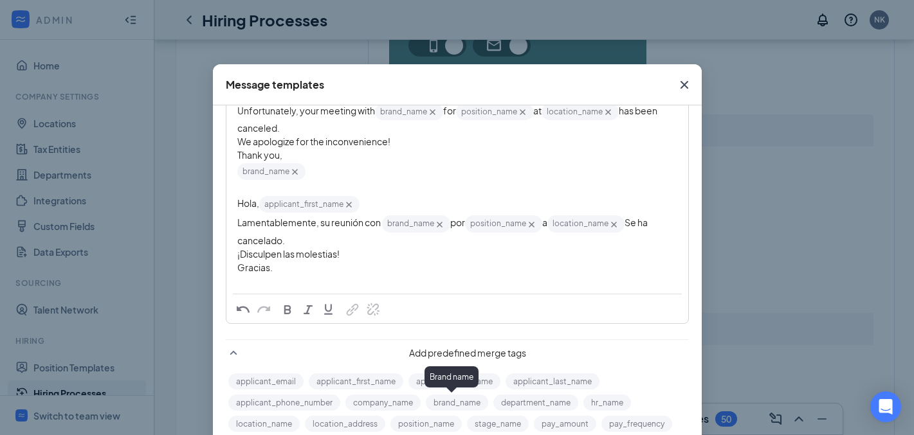
click at [464, 400] on button "brand_name" at bounding box center [457, 403] width 62 height 16
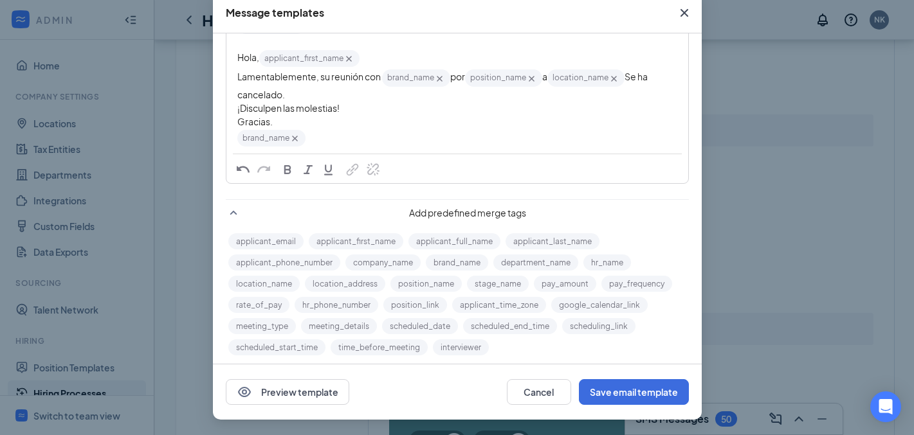
scroll to position [196, 0]
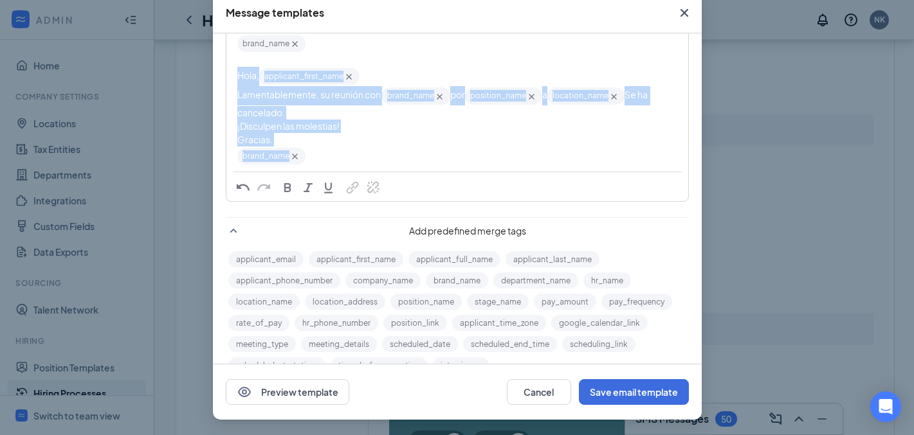
drag, startPoint x: 264, startPoint y: 129, endPoint x: 221, endPoint y: 84, distance: 62.3
click at [226, 84] on div "Hi applicant_full_name‌‌‌‌ {{applicant_full_name}} , Unfortunately, your meetin…" at bounding box center [457, 60] width 462 height 223
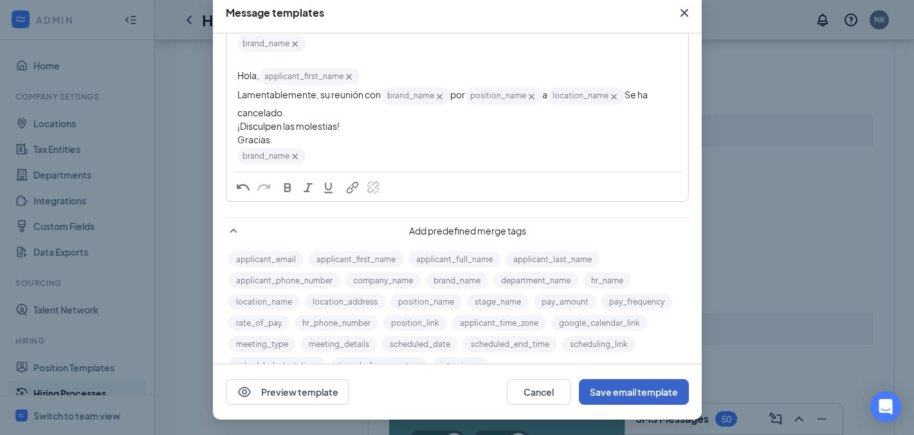
click at [635, 396] on button "Save email template" at bounding box center [634, 392] width 110 height 26
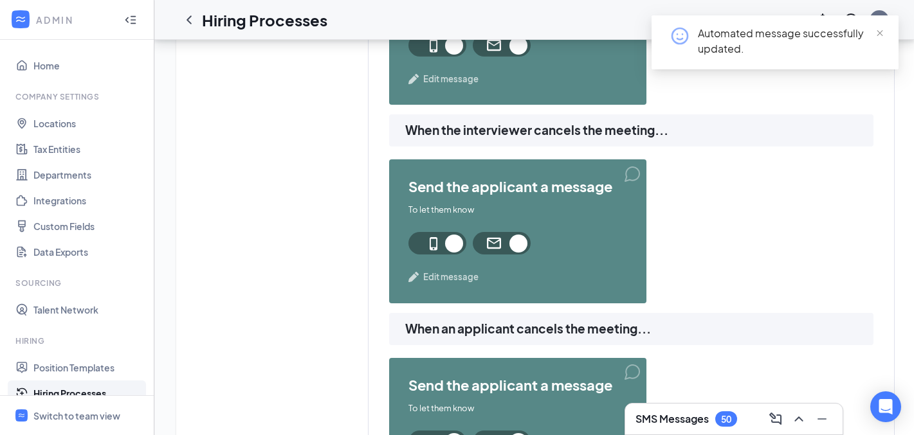
click at [465, 277] on span "Edit message" at bounding box center [450, 277] width 55 height 13
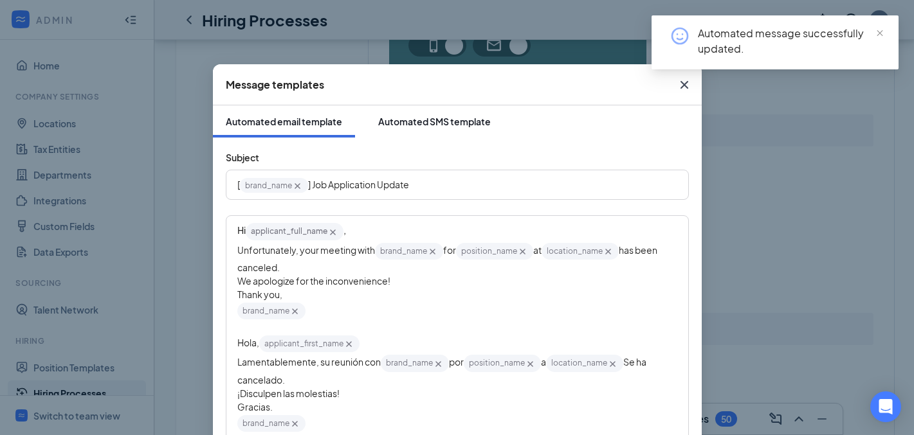
click at [415, 120] on div "Automated SMS template" at bounding box center [434, 121] width 113 height 13
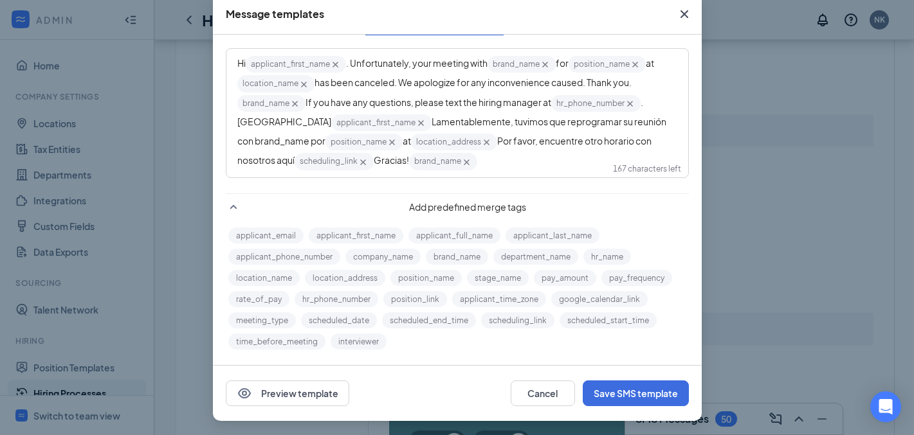
scroll to position [72, 0]
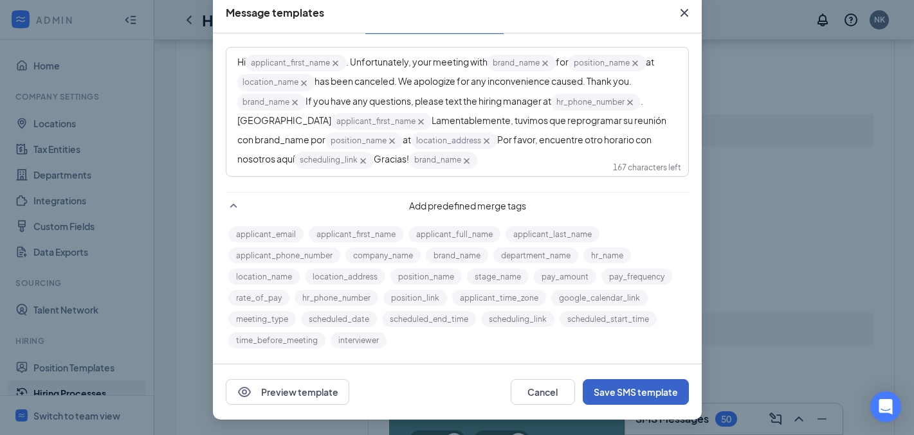
click at [633, 390] on button "Save SMS template" at bounding box center [636, 392] width 106 height 26
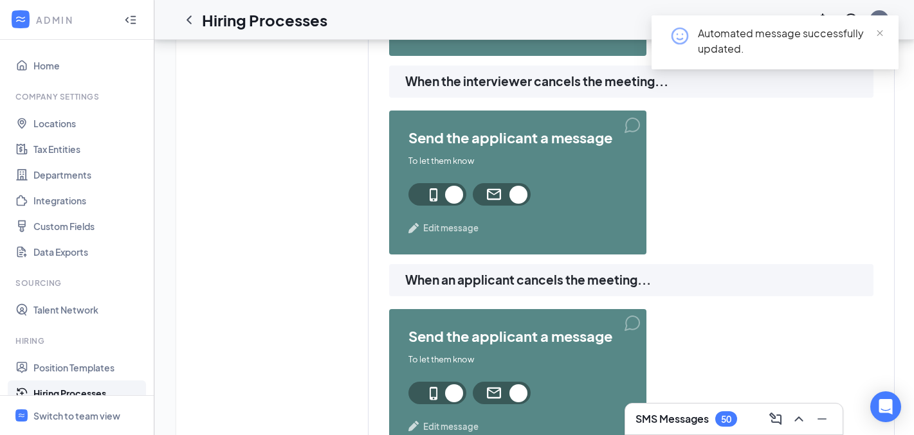
scroll to position [1366, 0]
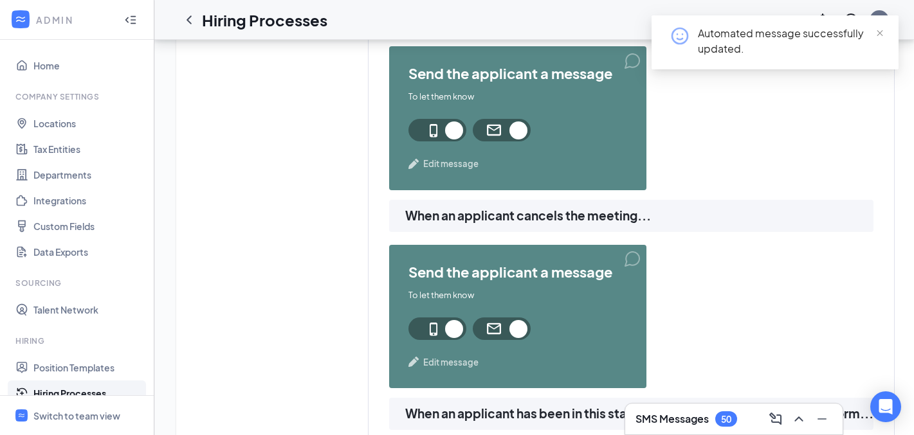
click at [464, 364] on span "Edit message" at bounding box center [450, 362] width 55 height 13
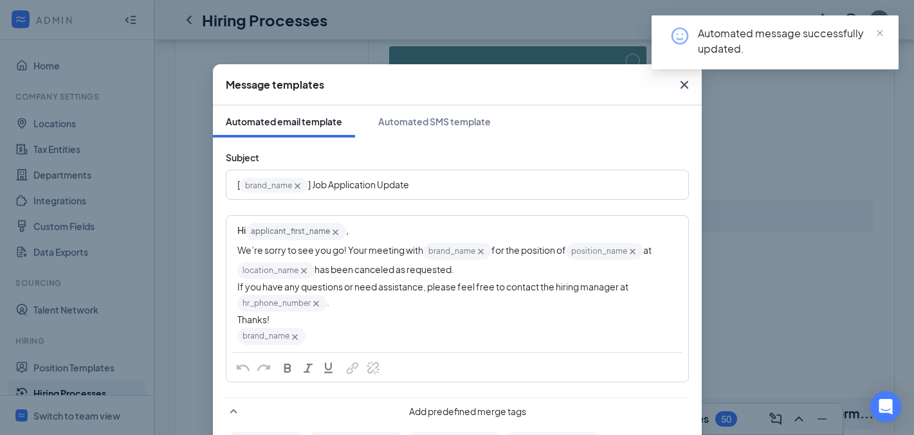
click at [677, 84] on icon "Cross" at bounding box center [684, 84] width 15 height 15
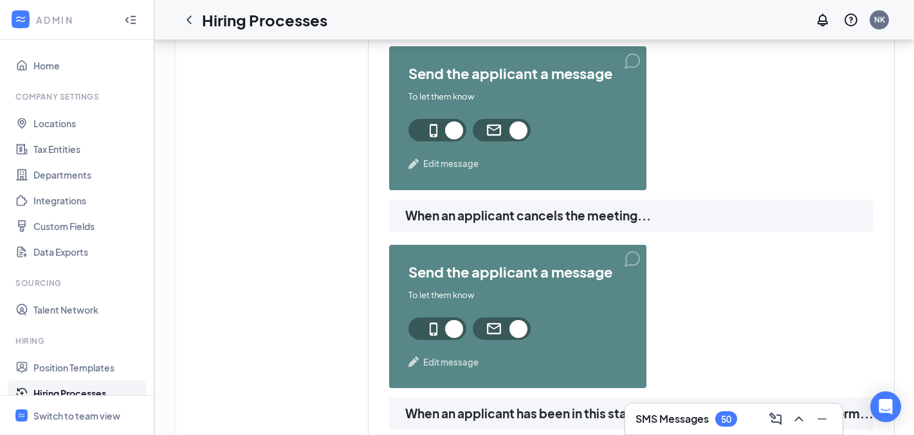
click at [429, 165] on span "Edit message" at bounding box center [450, 164] width 55 height 13
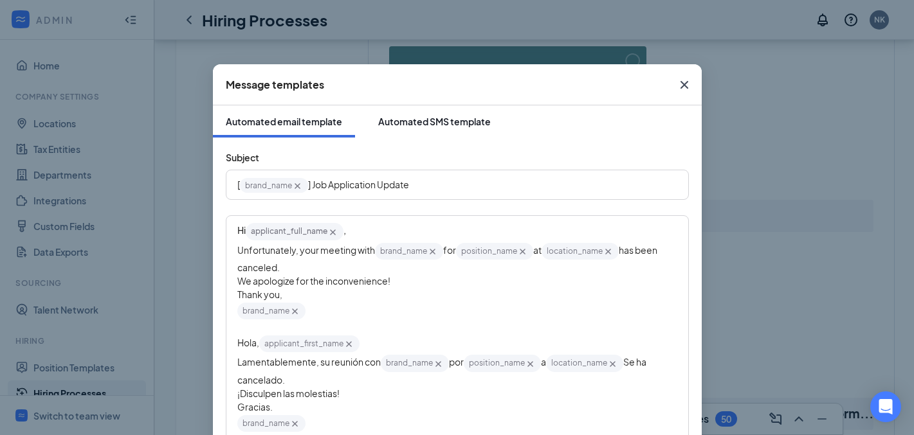
click at [419, 124] on div "Automated SMS template" at bounding box center [434, 121] width 113 height 13
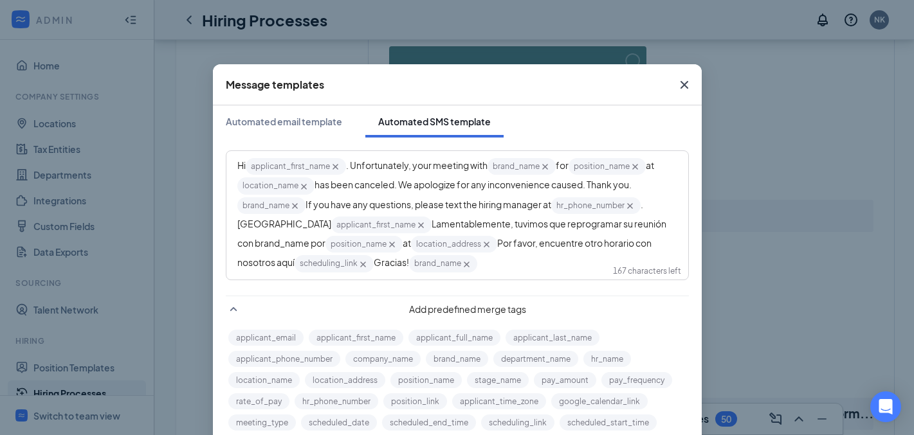
click at [686, 78] on icon "Cross" at bounding box center [684, 84] width 15 height 15
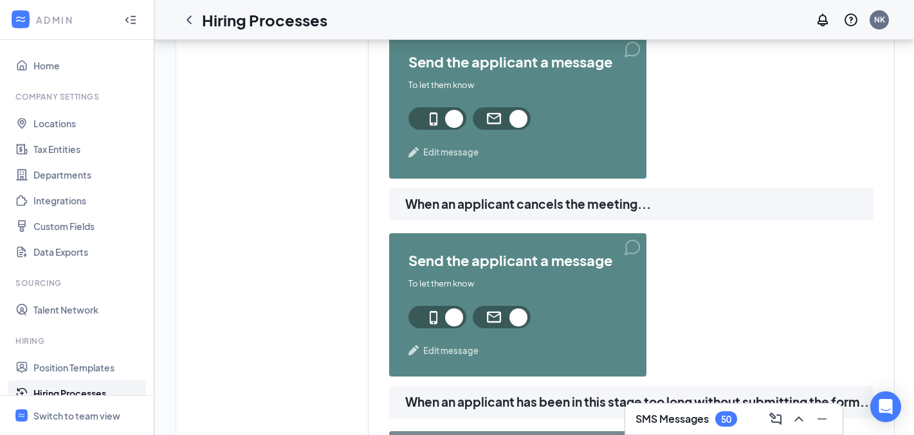
scroll to position [1390, 0]
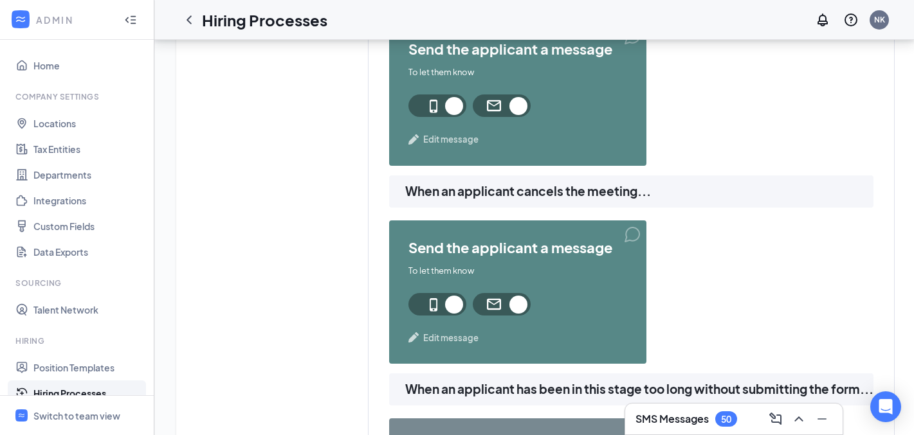
click at [465, 340] on span "Edit message" at bounding box center [450, 338] width 55 height 13
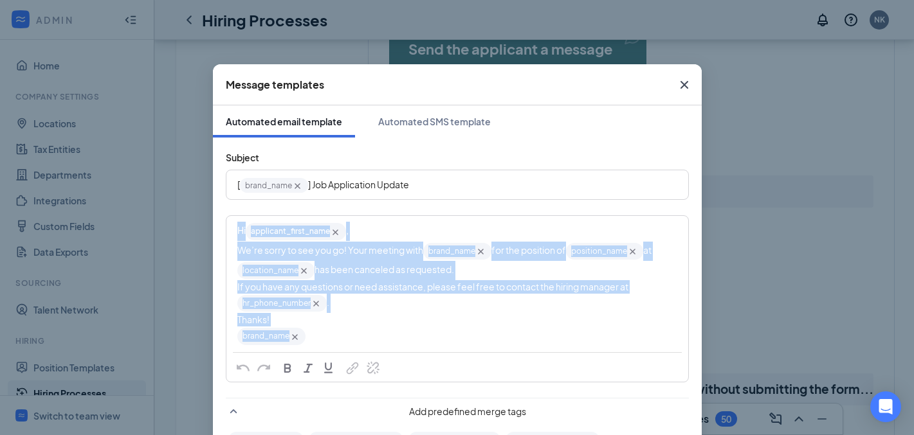
drag, startPoint x: 329, startPoint y: 332, endPoint x: 224, endPoint y: 229, distance: 147.3
click at [227, 229] on div "Hi applicant_first_name‌‌‌‌ {{applicant_first_name}} , We’re sorry to see you g…" at bounding box center [457, 284] width 460 height 134
click at [376, 322] on div "Thanks!" at bounding box center [457, 320] width 440 height 14
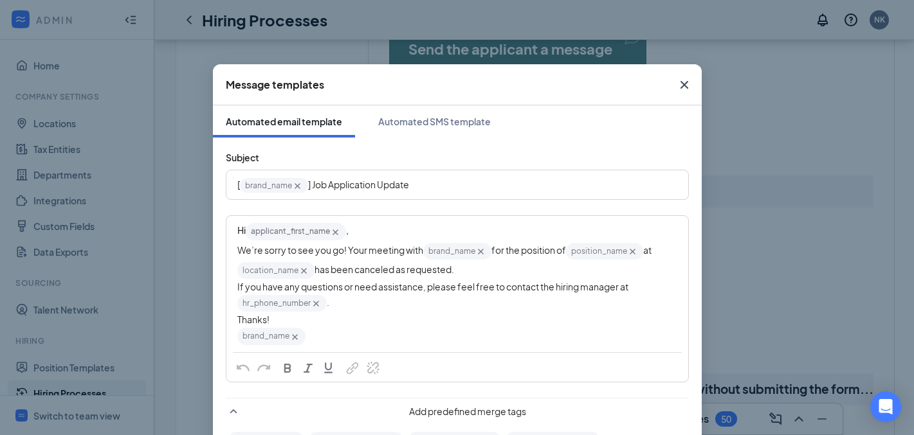
click at [335, 344] on div "brand_name‌‌‌‌ {{brand_name}}" at bounding box center [457, 336] width 440 height 19
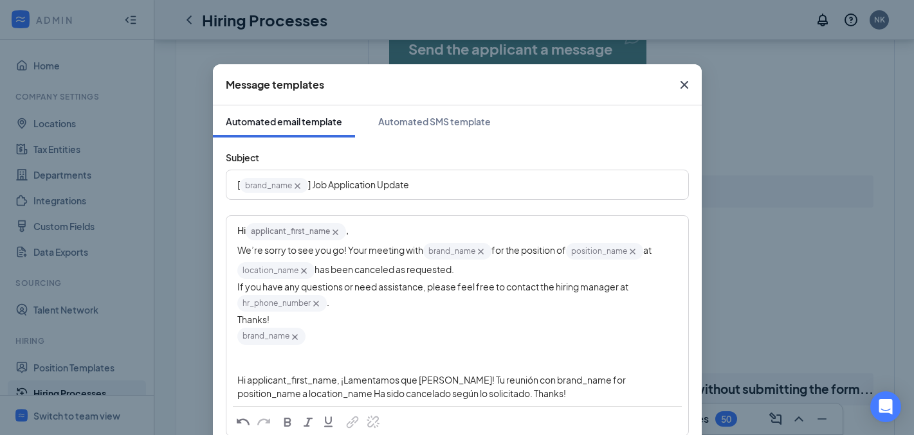
scroll to position [120, 0]
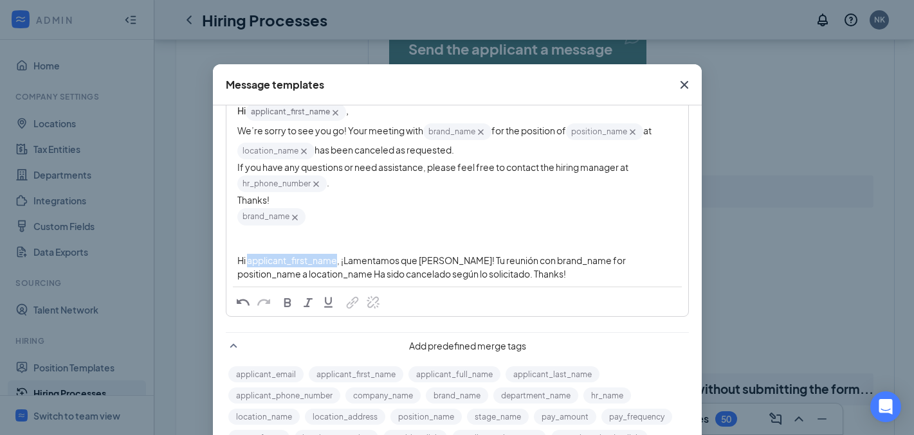
drag, startPoint x: 297, startPoint y: 264, endPoint x: 248, endPoint y: 267, distance: 48.9
click at [244, 264] on span "Hi applicant_first_name‌‌‌‌, ¡Lamentamos que [PERSON_NAME]! Tu reunión con bran…" at bounding box center [432, 267] width 390 height 25
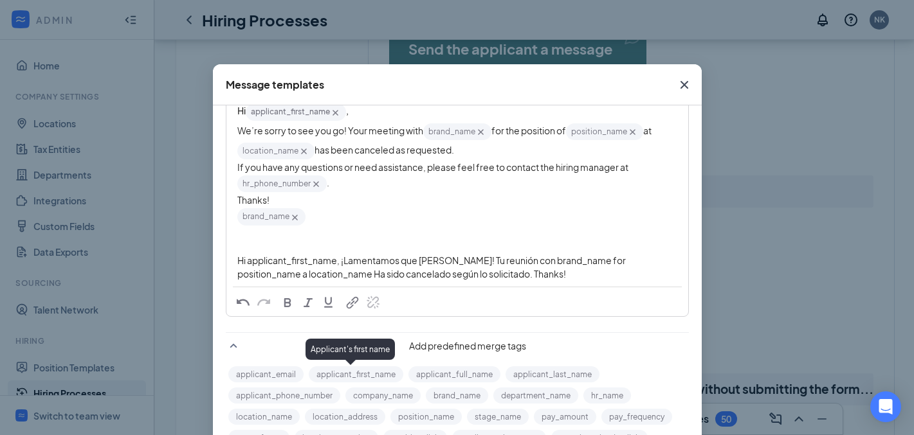
click at [369, 378] on button "applicant_first_name" at bounding box center [356, 375] width 95 height 16
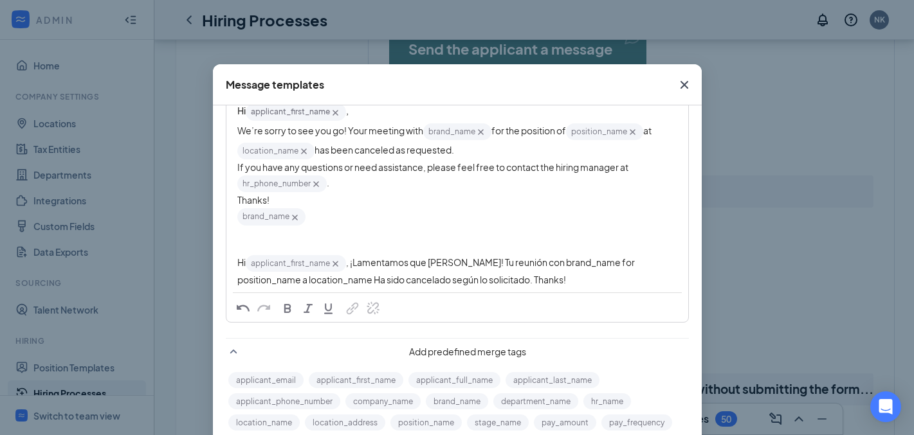
click at [348, 267] on span ", ¡Lamentamos que [PERSON_NAME]! Tu reunión con brand_name‌‌‌‌ for position_nam…" at bounding box center [436, 271] width 399 height 29
click at [346, 269] on span ", ¡Lamentamos que [PERSON_NAME]! Tu reunión con brand_name‌‌‌‌ for position_nam…" at bounding box center [436, 271] width 399 height 29
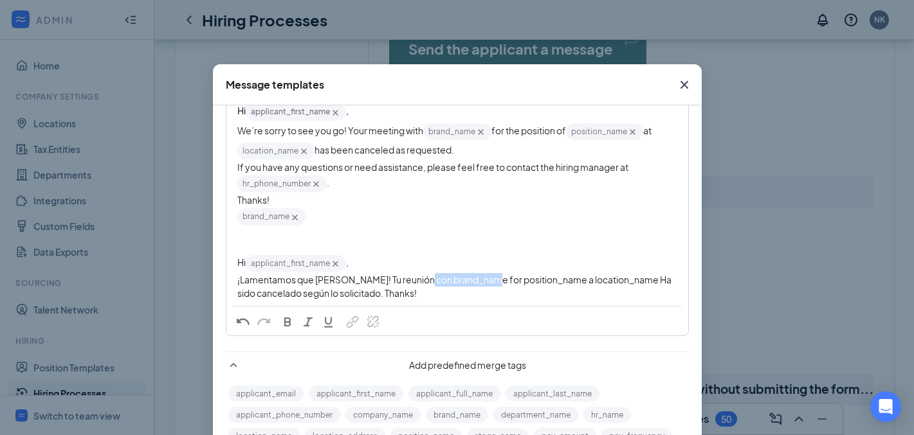
drag, startPoint x: 464, startPoint y: 280, endPoint x: 412, endPoint y: 284, distance: 52.2
click at [412, 284] on span "¡Lamentamos que [PERSON_NAME]! Tu reunión con brand_name‌‌‌‌ for position_name‌…" at bounding box center [454, 286] width 435 height 25
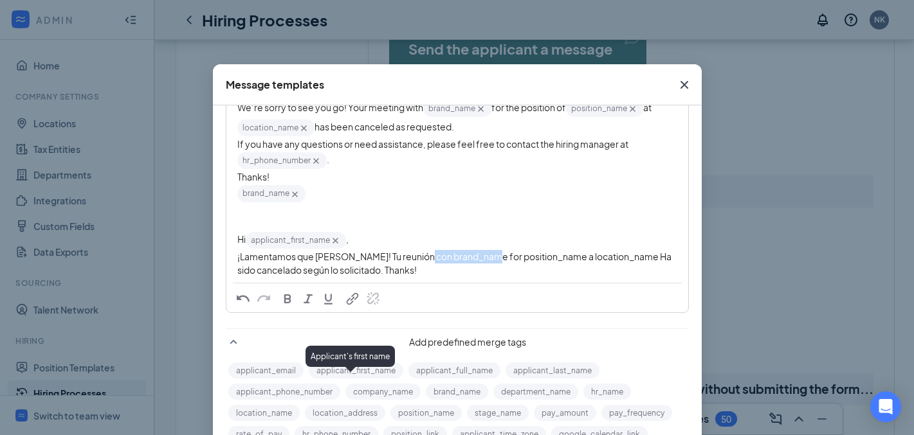
scroll to position [157, 0]
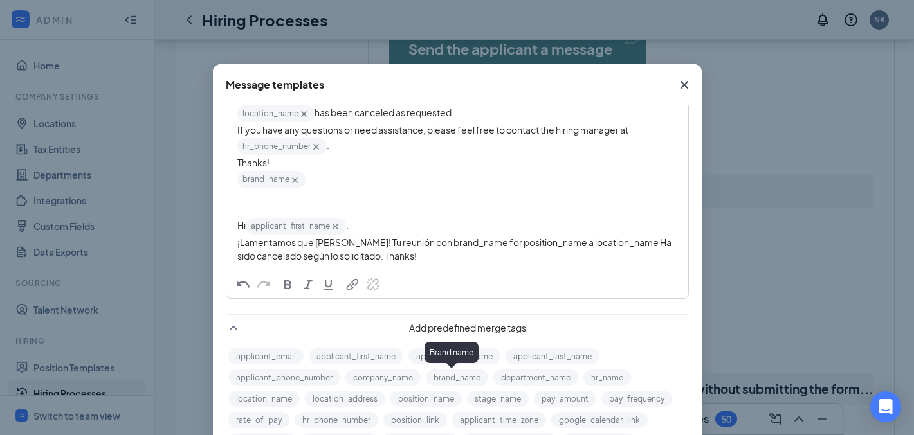
click at [455, 375] on button "brand_name" at bounding box center [457, 378] width 62 height 16
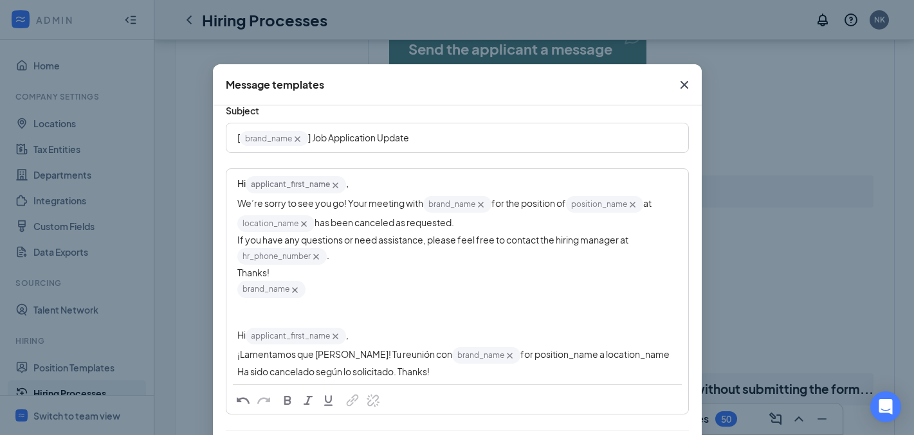
scroll to position [79, 0]
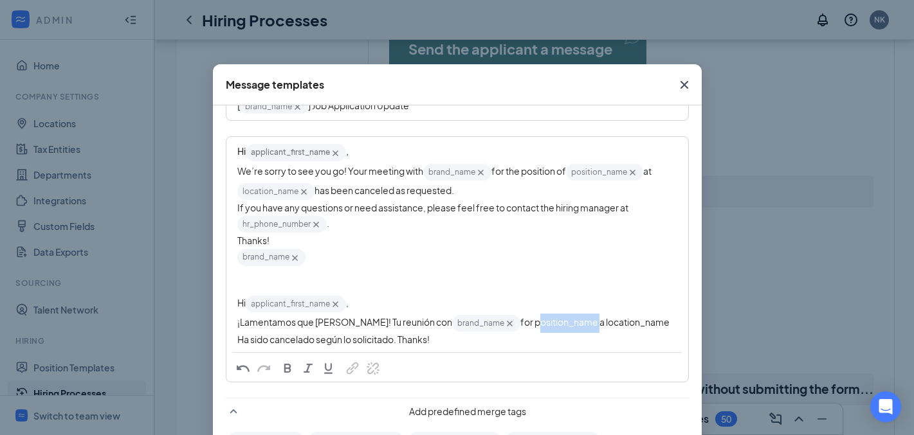
drag, startPoint x: 560, startPoint y: 328, endPoint x: 503, endPoint y: 328, distance: 56.6
click at [495, 328] on span "for position_name‌‌‌‌ a location_name‌‌‌‌ Ha sido cancelado según lo solicitado…" at bounding box center [453, 330] width 433 height 29
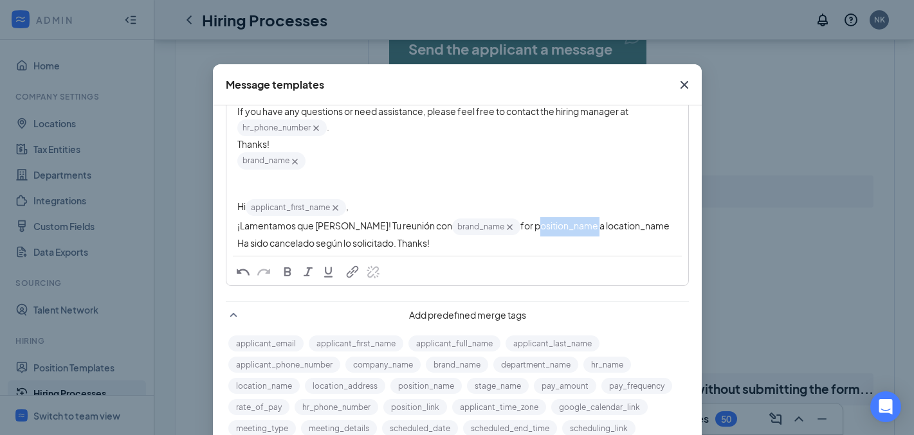
scroll to position [215, 0]
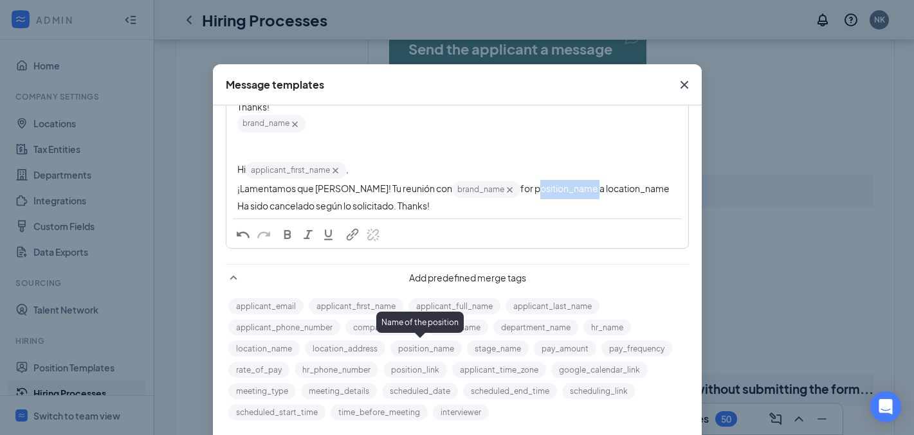
click at [445, 348] on button "position_name" at bounding box center [425, 349] width 71 height 16
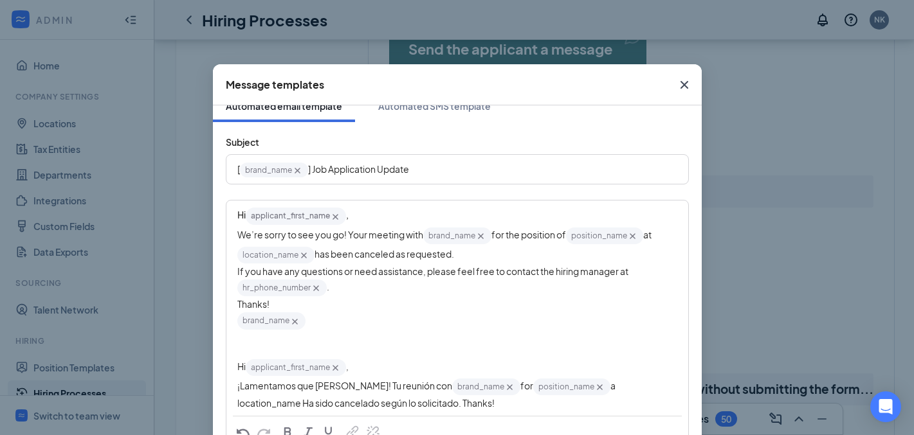
scroll to position [29, 0]
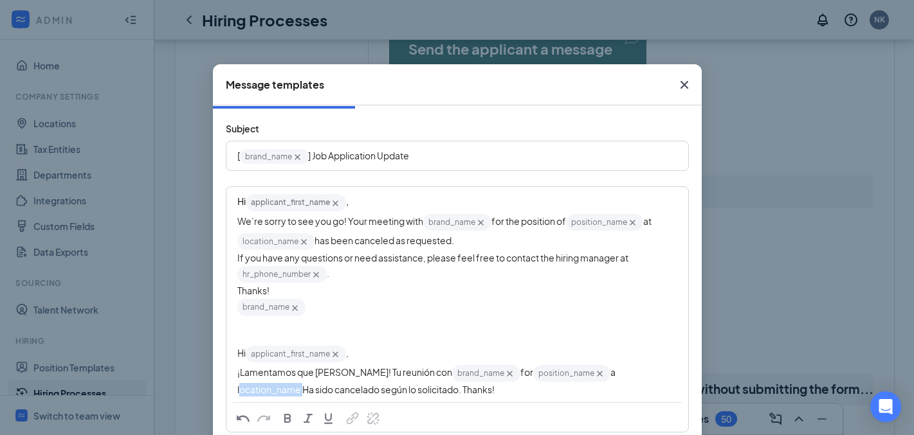
drag, startPoint x: 644, startPoint y: 379, endPoint x: 579, endPoint y: 378, distance: 65.6
click at [579, 378] on span "a location_name‌‌‌‌ Ha sido cancelado según lo solicitado. Thanks!" at bounding box center [426, 381] width 379 height 29
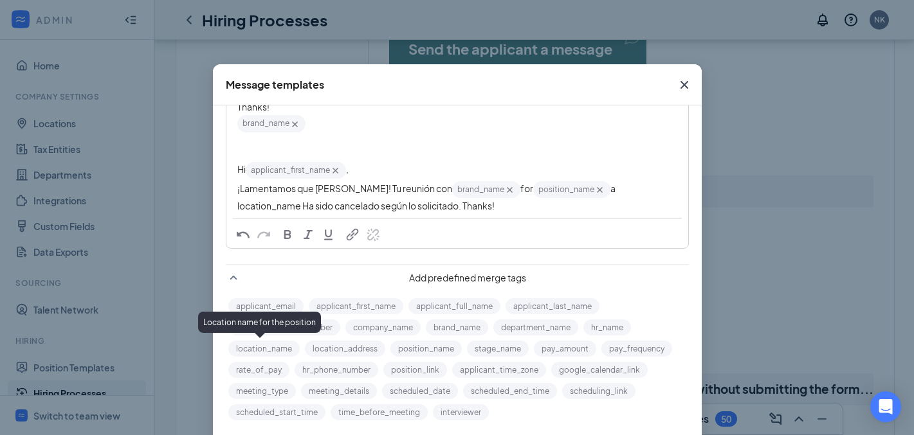
click at [278, 352] on button "location_name" at bounding box center [263, 349] width 71 height 16
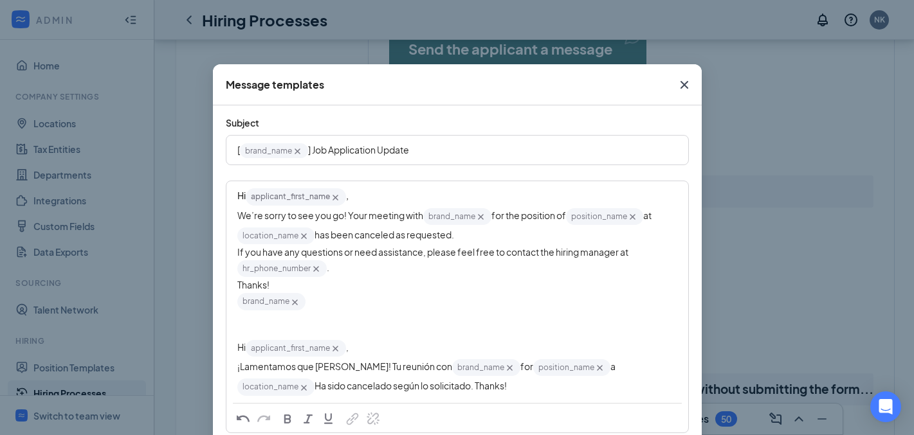
scroll to position [98, 0]
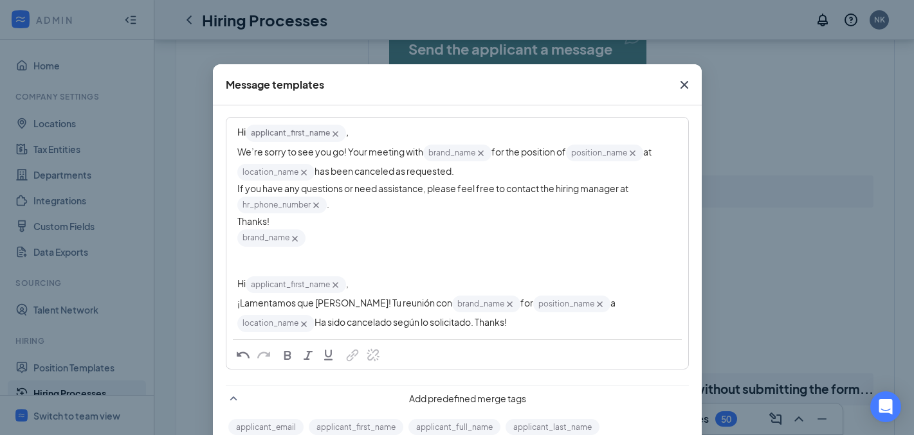
click at [436, 322] on div "¡Lamentamos que [PERSON_NAME]! Tu reunión con brand_name‌‌‌‌ {{brand_name}} for…" at bounding box center [457, 314] width 440 height 39
click at [396, 324] on span "Ha sido cancelado según lo solicitado. Thanks!" at bounding box center [410, 322] width 192 height 12
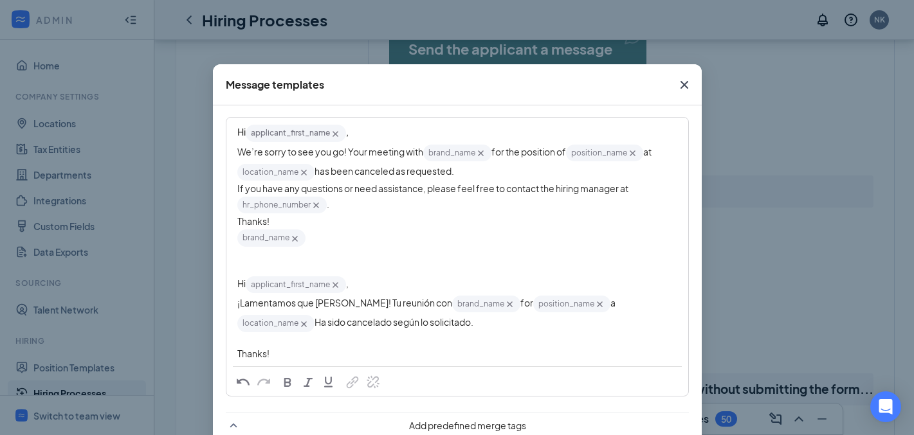
click at [406, 354] on div "Thanks!" at bounding box center [457, 354] width 440 height 14
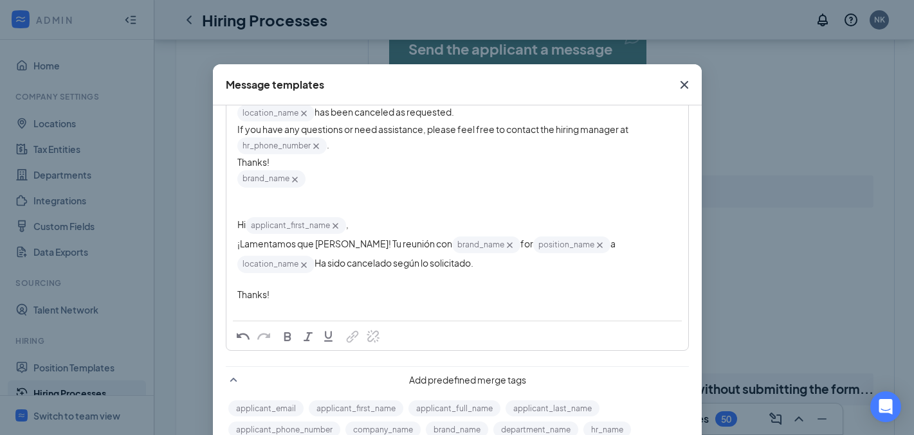
scroll to position [255, 0]
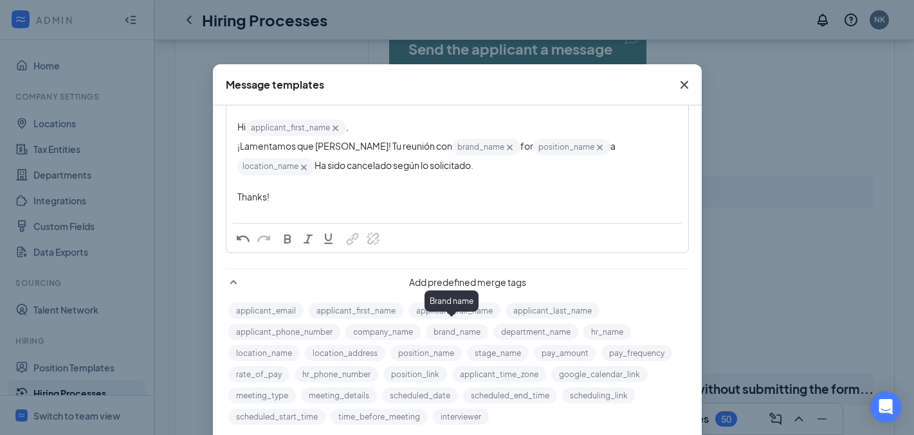
click at [457, 325] on button "brand_name" at bounding box center [457, 332] width 62 height 16
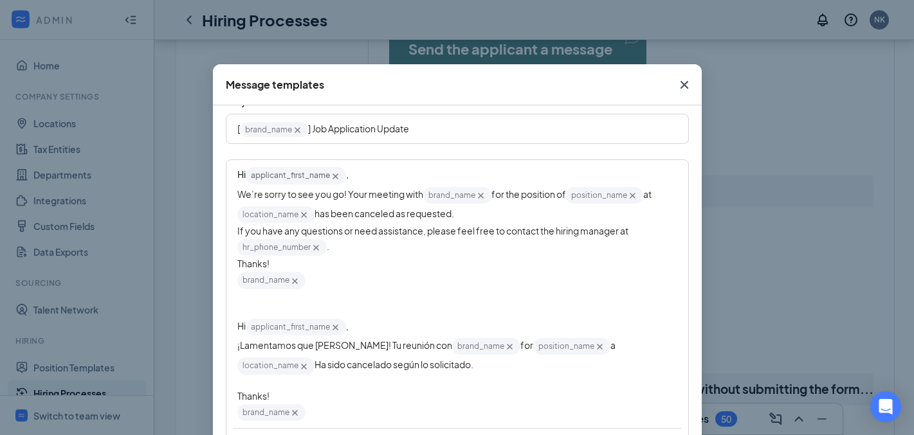
scroll to position [38, 0]
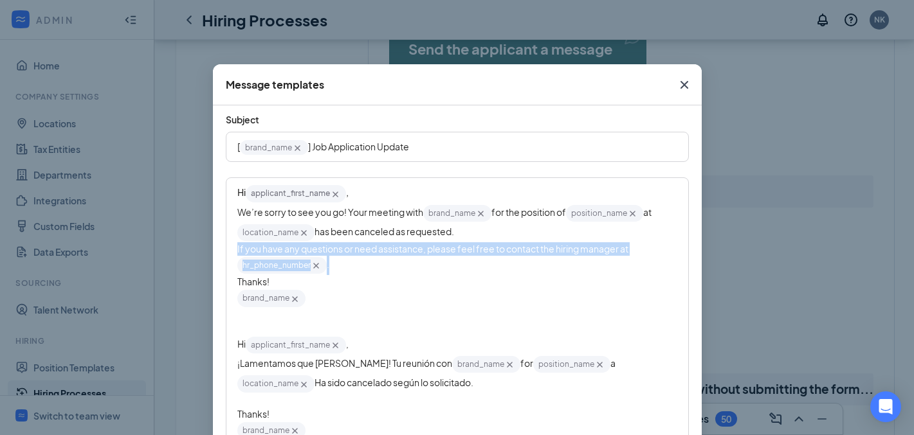
drag, startPoint x: 283, startPoint y: 261, endPoint x: 226, endPoint y: 248, distance: 58.0
click at [227, 248] on div "Hi applicant_first_name‌‌‌‌ {{applicant_first_name}} , We’re sorry to see you g…" at bounding box center [457, 312] width 460 height 267
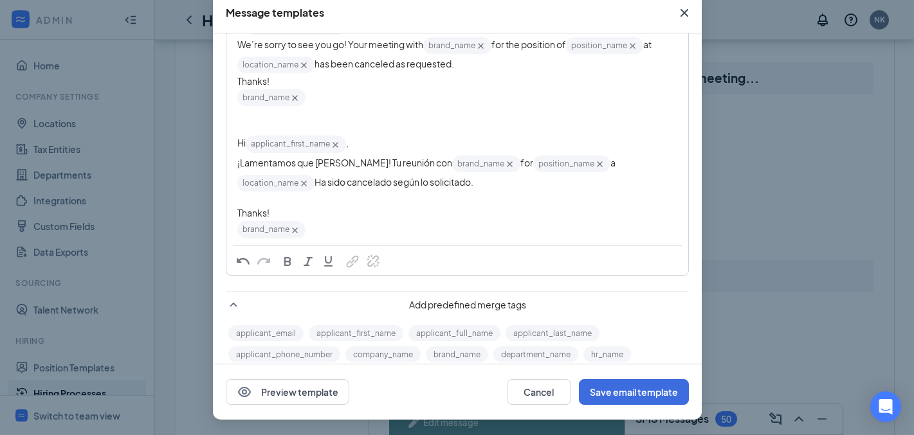
scroll to position [110, 0]
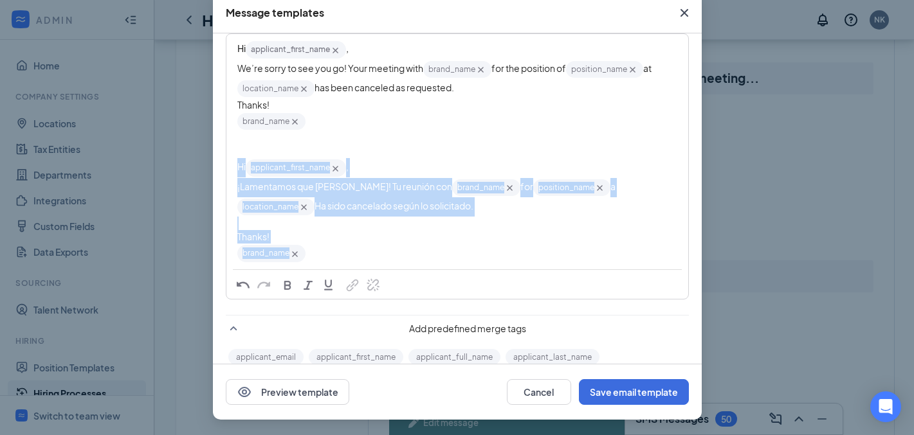
drag, startPoint x: 264, startPoint y: 224, endPoint x: 223, endPoint y: 179, distance: 61.0
click at [227, 179] on div "Hi applicant_first_name‌‌‌‌ {{applicant_first_name}} , We’re sorry to see you g…" at bounding box center [457, 151] width 460 height 233
copy div "Hi applicant_first_name‌‌‌‌ {{applicant_first_name}} , ¡Lamentamos que [PERSON_…"
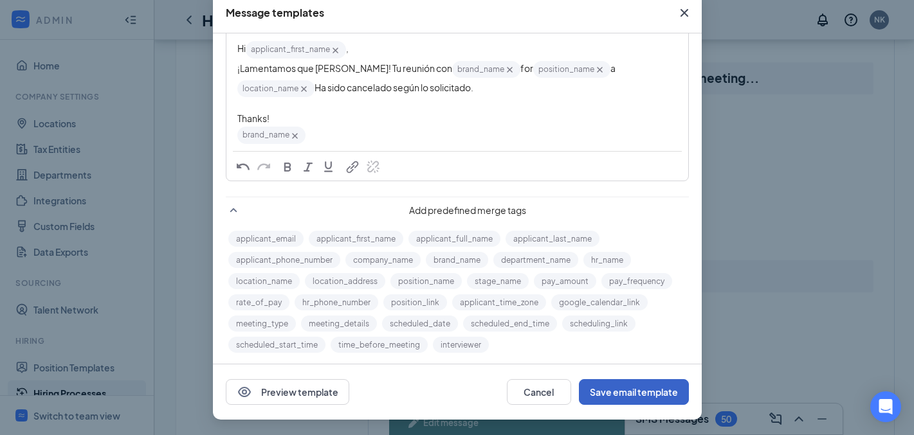
click at [618, 387] on button "Save email template" at bounding box center [634, 392] width 110 height 26
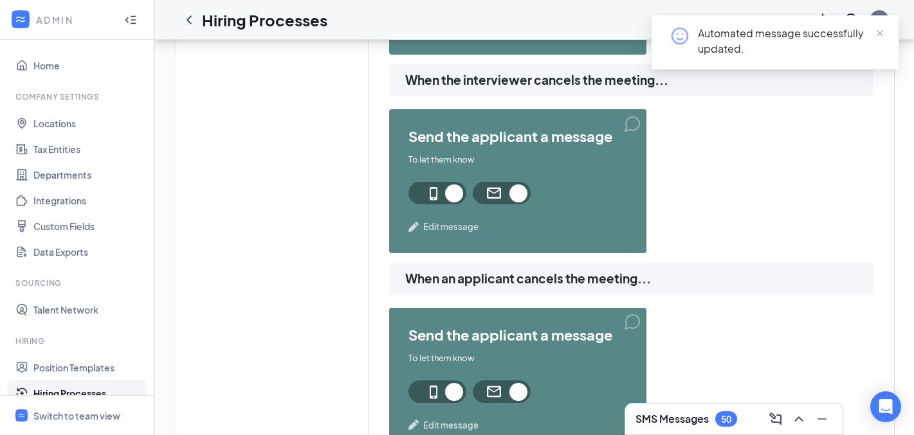
scroll to position [1378, 0]
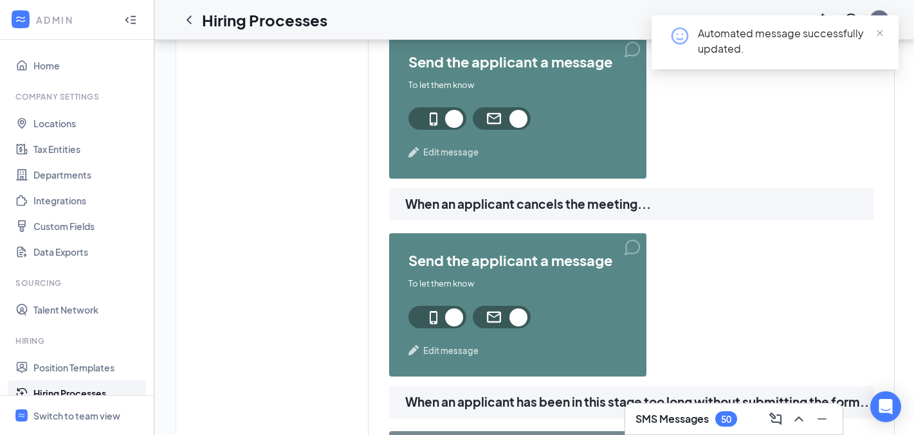
click at [444, 352] on span "Edit message" at bounding box center [450, 351] width 55 height 13
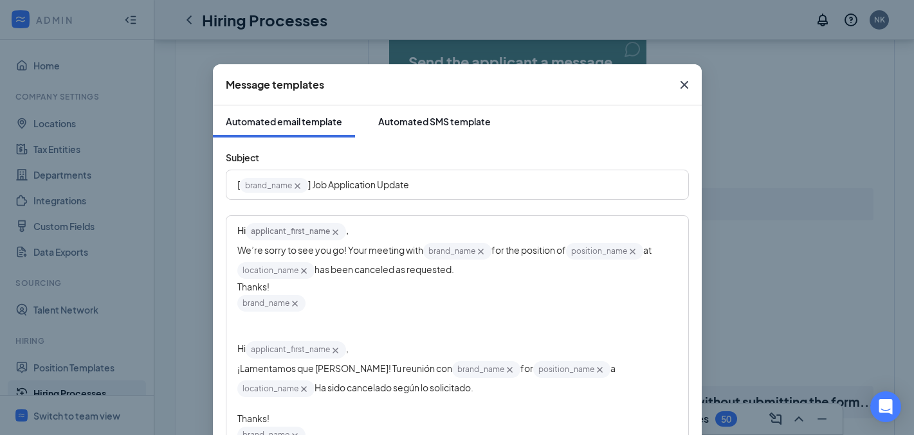
click at [408, 133] on button "Automated SMS template" at bounding box center [434, 121] width 138 height 32
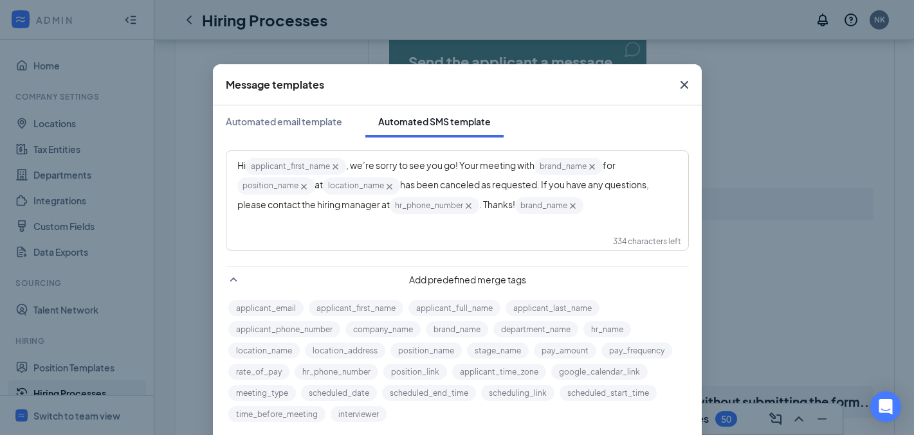
click at [594, 214] on div "Hi applicant_first_name‌‌‌‌ {{applicant_first_name}} , we’re sorry to see you g…" at bounding box center [457, 186] width 440 height 59
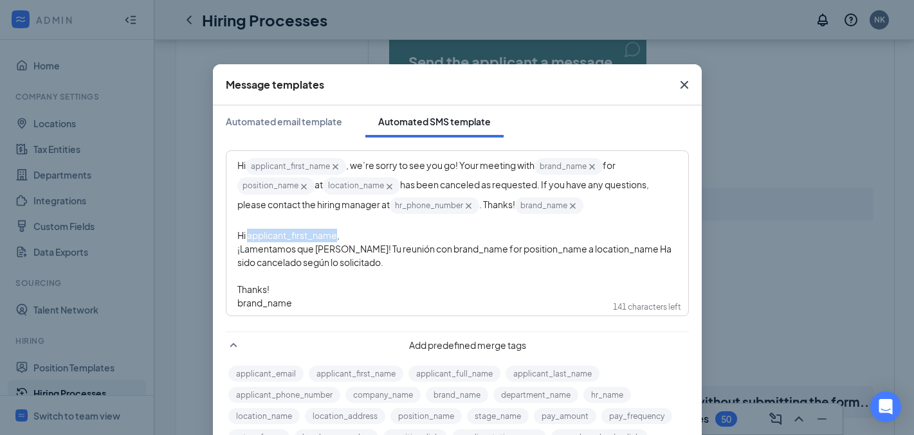
drag, startPoint x: 332, startPoint y: 238, endPoint x: 289, endPoint y: 296, distance: 72.2
click at [243, 237] on span "Hi applicant_first_name‌‌‌‌," at bounding box center [288, 236] width 102 height 12
click at [349, 374] on button "applicant_first_name" at bounding box center [356, 374] width 95 height 16
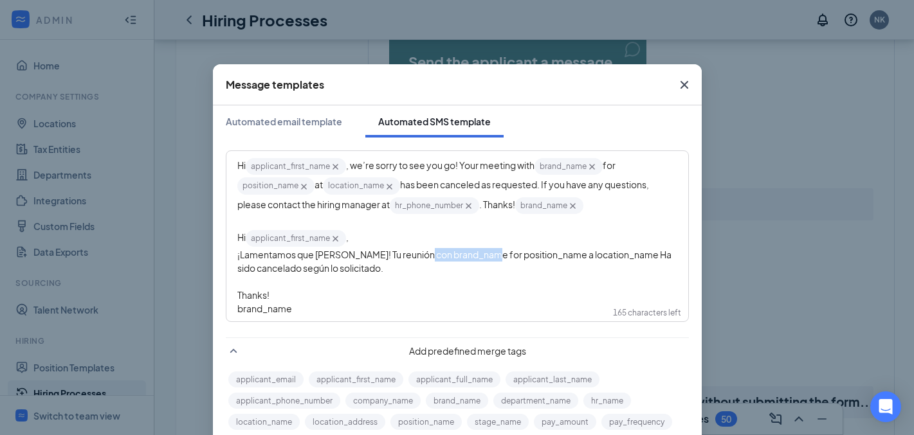
drag, startPoint x: 465, startPoint y: 258, endPoint x: 411, endPoint y: 258, distance: 54.0
click at [411, 258] on span "¡Lamentamos que [PERSON_NAME]! Tu reunión con brand_name‌‌‌‌ for position_name‌…" at bounding box center [454, 261] width 435 height 25
click at [450, 401] on button "brand_name" at bounding box center [457, 401] width 62 height 16
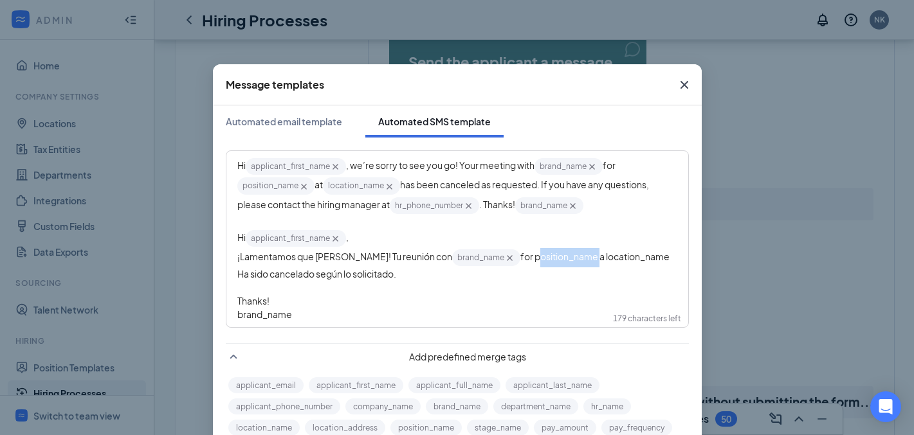
drag, startPoint x: 558, startPoint y: 262, endPoint x: 476, endPoint y: 304, distance: 92.6
click at [496, 266] on div "¡Lamentamos que [PERSON_NAME]! Tu reunión con brand_name‌‌‌‌ {{brand_name}} for…" at bounding box center [457, 264] width 440 height 33
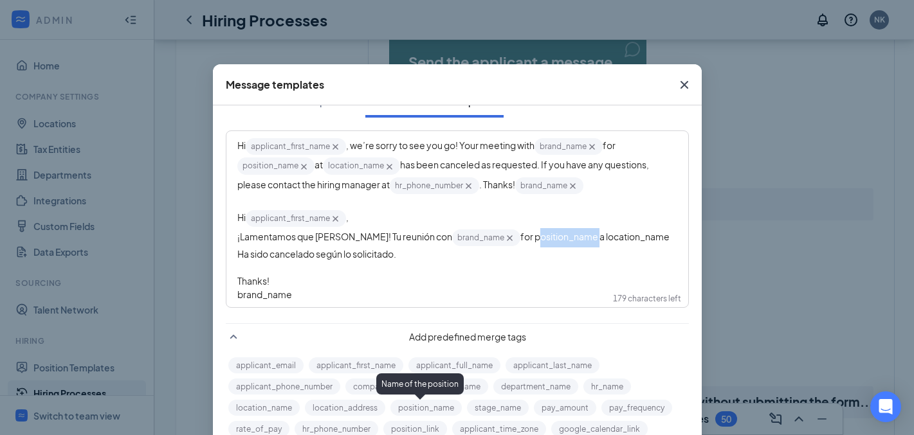
scroll to position [43, 0]
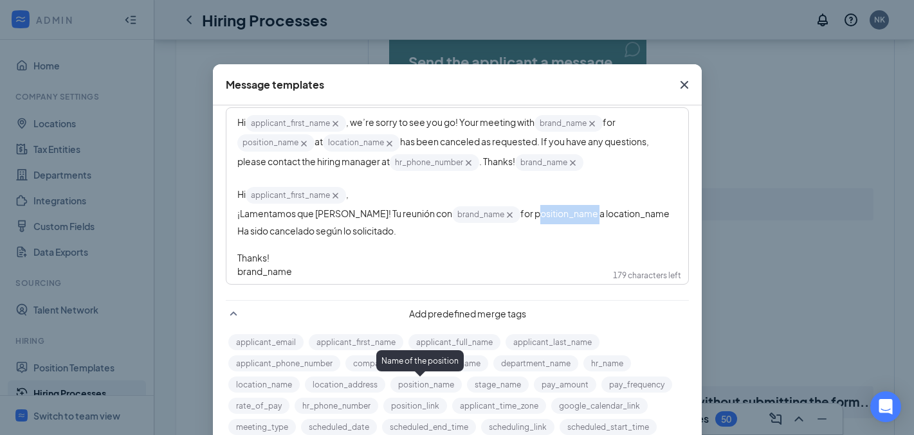
click at [423, 388] on button "position_name" at bounding box center [425, 385] width 71 height 16
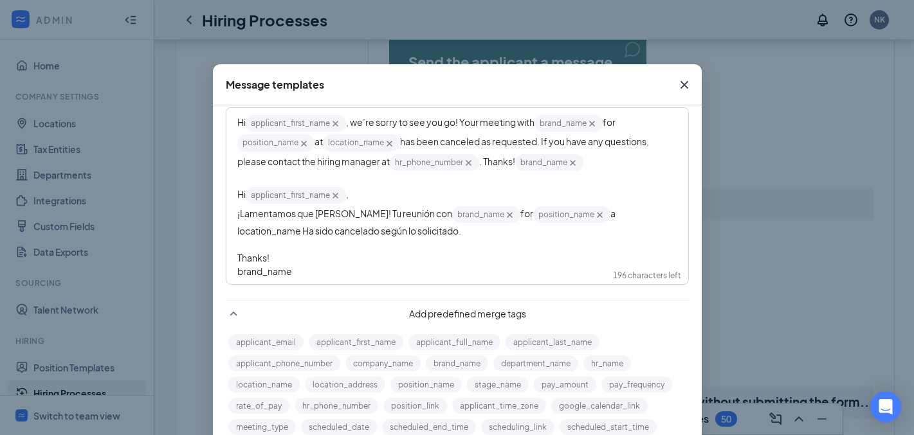
drag, startPoint x: 579, startPoint y: 216, endPoint x: 631, endPoint y: 216, distance: 52.1
click at [617, 216] on span "a location_name‌‌‌‌ Ha sido cancelado según lo solicitado." at bounding box center [426, 222] width 379 height 29
drag, startPoint x: 640, startPoint y: 215, endPoint x: 579, endPoint y: 217, distance: 61.1
click at [579, 217] on span "a location_name‌‌‌‌ Ha sido cancelado según lo solicitado." at bounding box center [426, 222] width 379 height 29
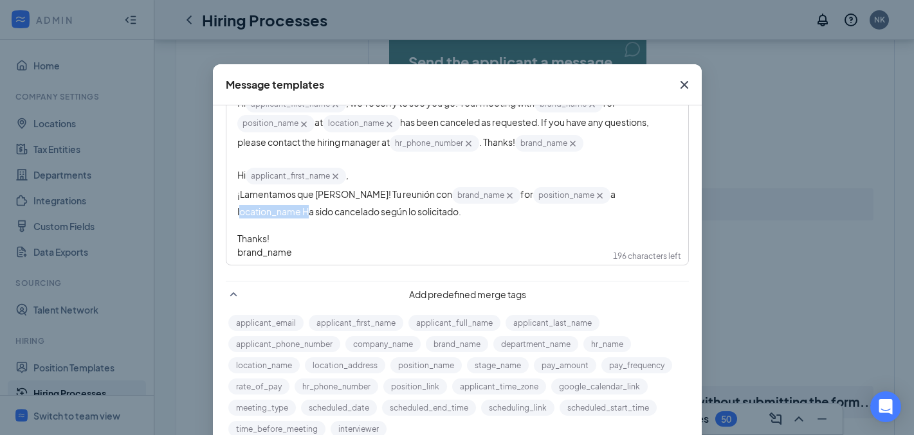
scroll to position [63, 0]
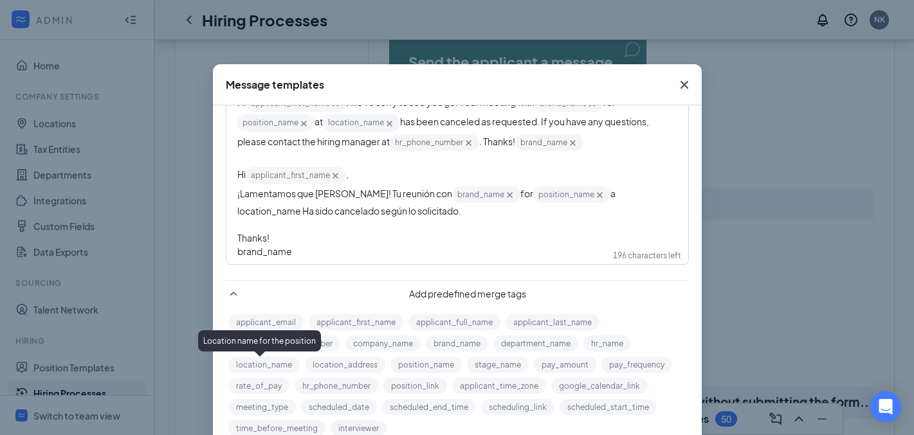
click at [271, 362] on button "location_name" at bounding box center [263, 365] width 71 height 16
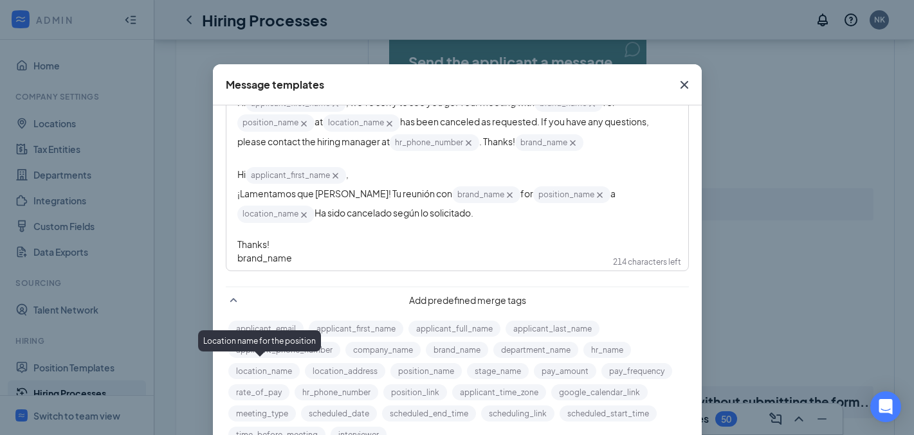
scroll to position [55, 0]
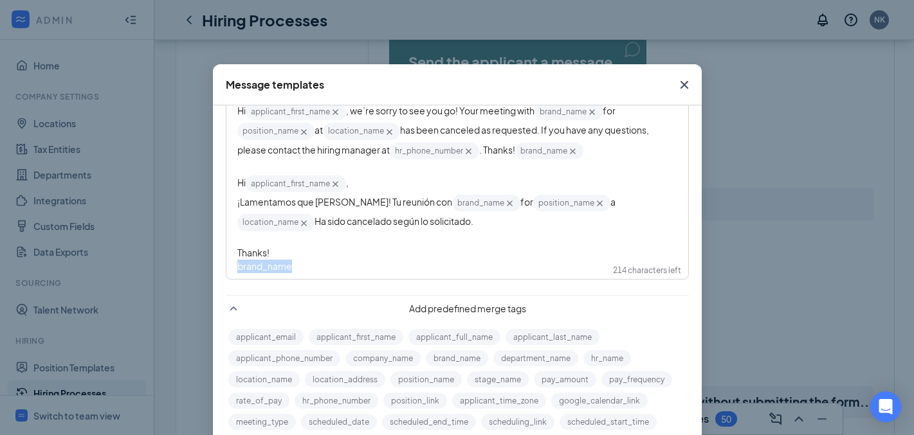
click at [204, 264] on div "Message templates Automated email template Automated SMS template Hi applicant_…" at bounding box center [457, 217] width 914 height 435
click at [444, 351] on button "brand_name" at bounding box center [457, 358] width 62 height 16
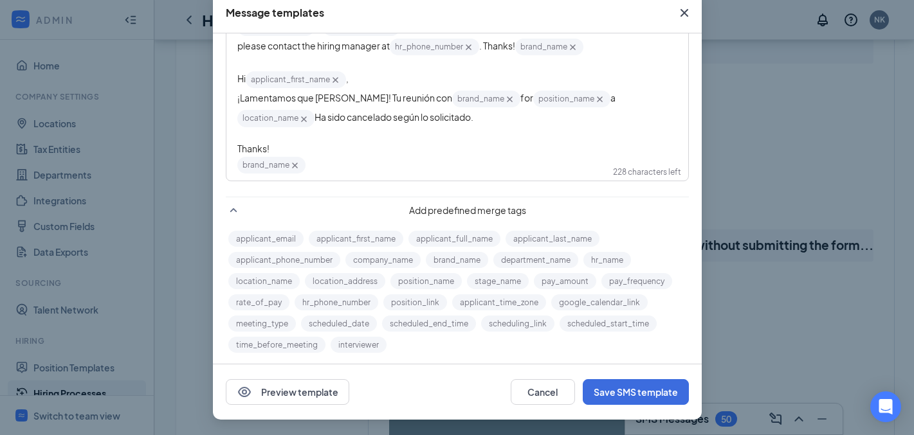
scroll to position [1656, 0]
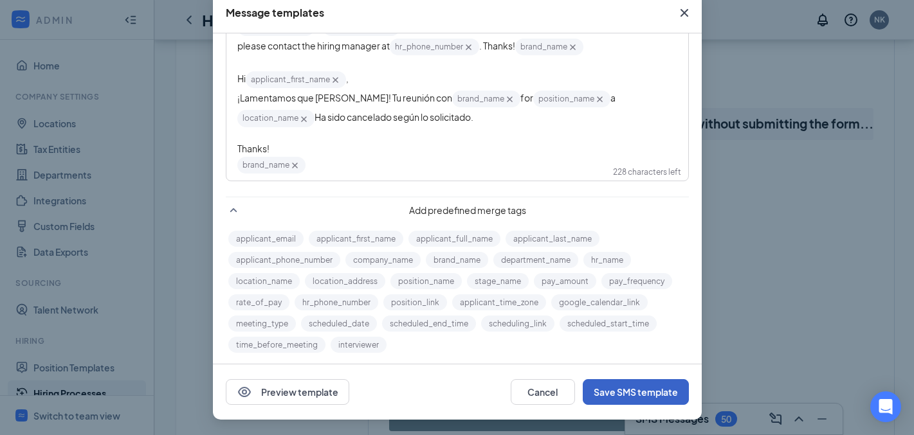
click at [637, 382] on button "Save SMS template" at bounding box center [636, 392] width 106 height 26
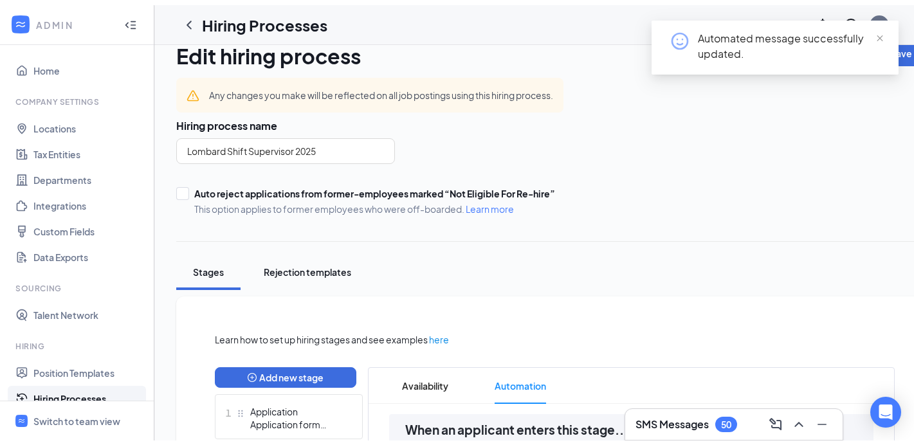
scroll to position [0, 0]
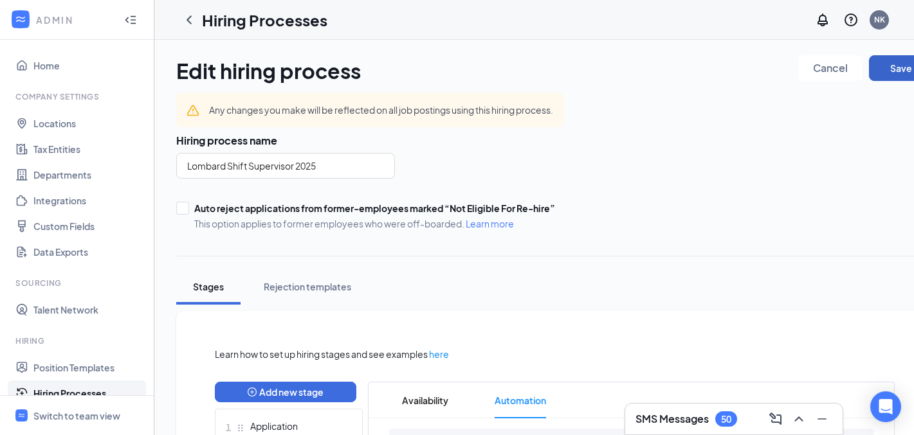
click at [881, 59] on button "Save" at bounding box center [901, 68] width 64 height 26
click at [191, 16] on icon "ChevronLeft" at bounding box center [188, 19] width 15 height 15
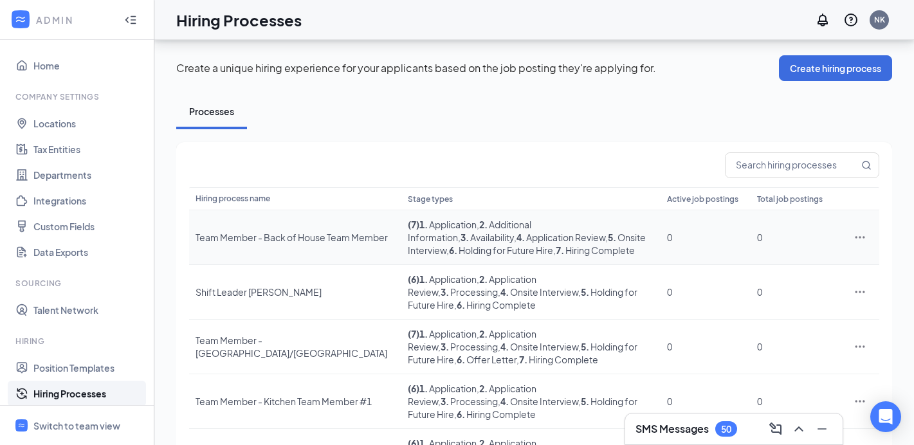
scroll to position [263, 0]
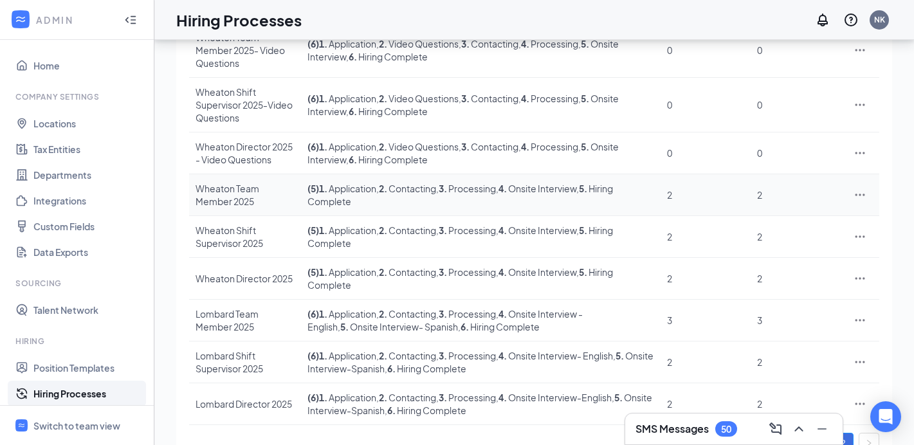
scroll to position [237, 0]
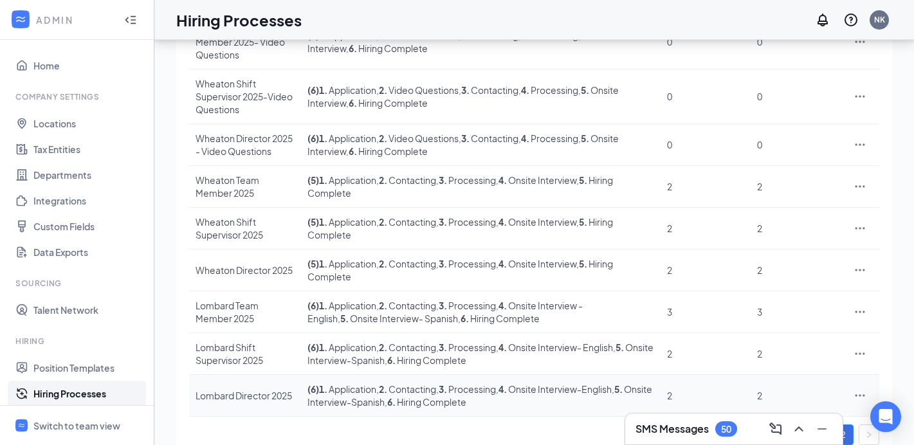
click at [853, 389] on icon "Ellipses" at bounding box center [859, 395] width 13 height 13
click at [758, 250] on span "Edit" at bounding box center [753, 255] width 17 height 12
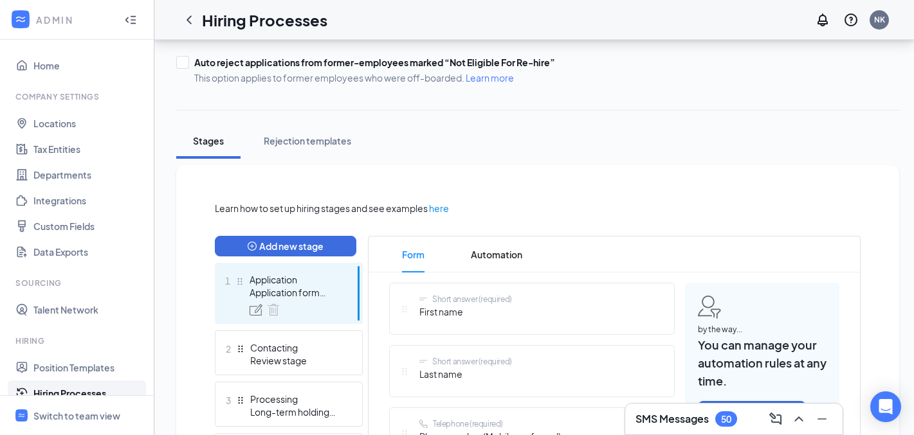
scroll to position [148, 0]
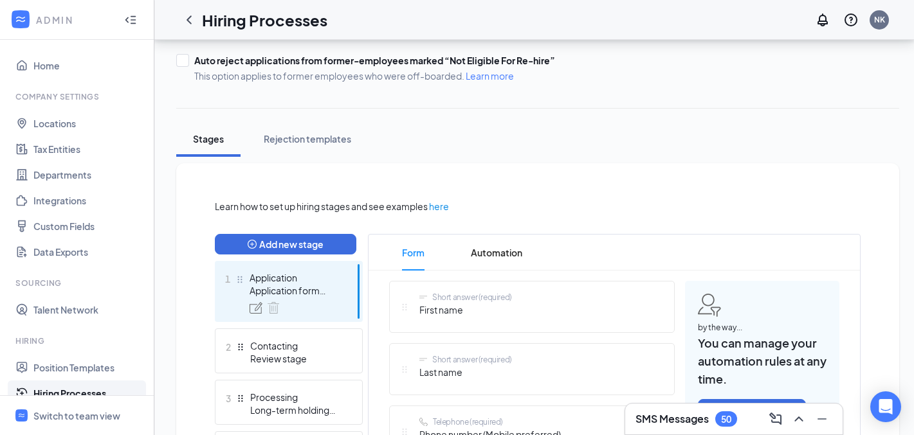
click at [459, 307] on span "First name" at bounding box center [465, 310] width 93 height 14
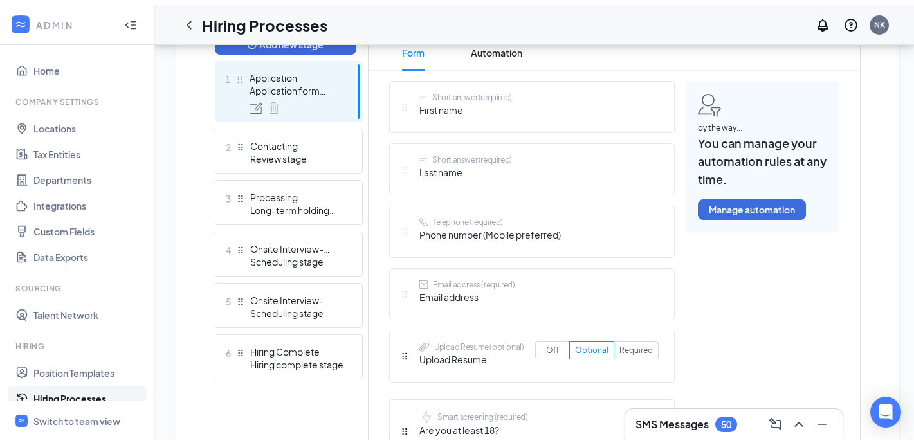
scroll to position [284, 0]
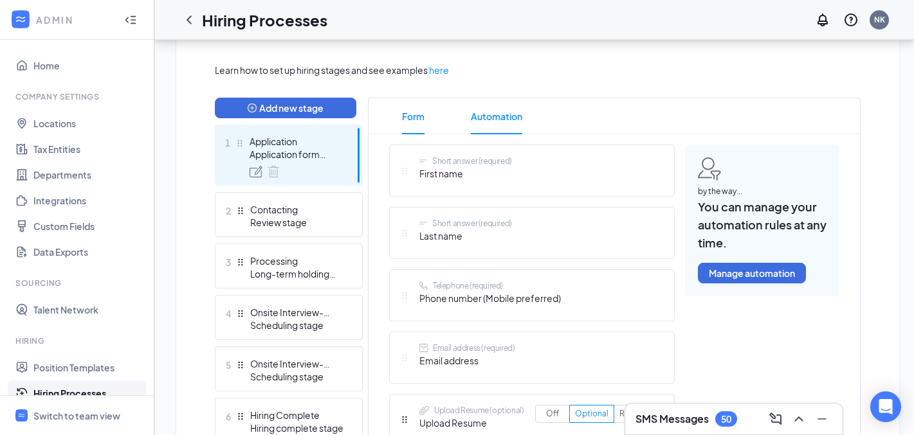
click at [493, 118] on span "Automation" at bounding box center [496, 116] width 51 height 36
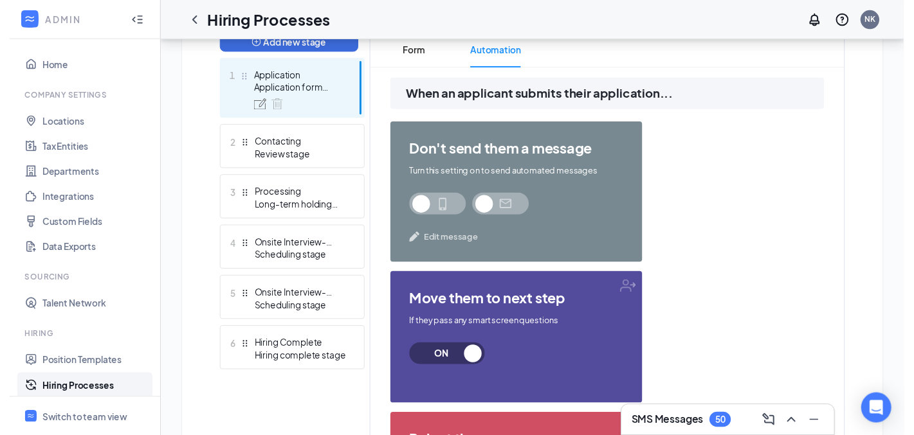
scroll to position [263, 0]
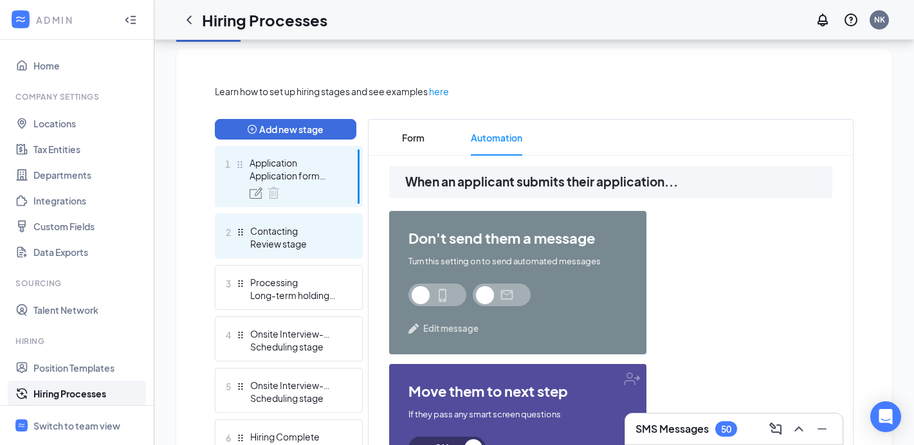
click at [320, 226] on div "Contacting" at bounding box center [297, 230] width 94 height 13
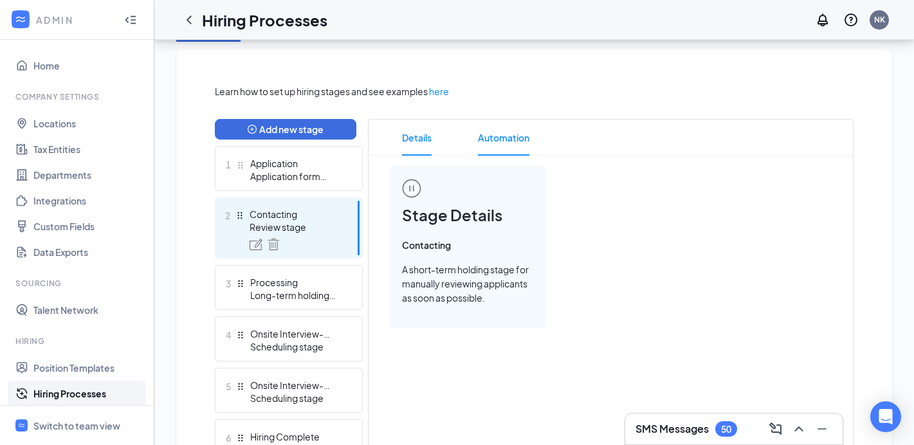
click at [501, 144] on span "Automation" at bounding box center [503, 138] width 51 height 36
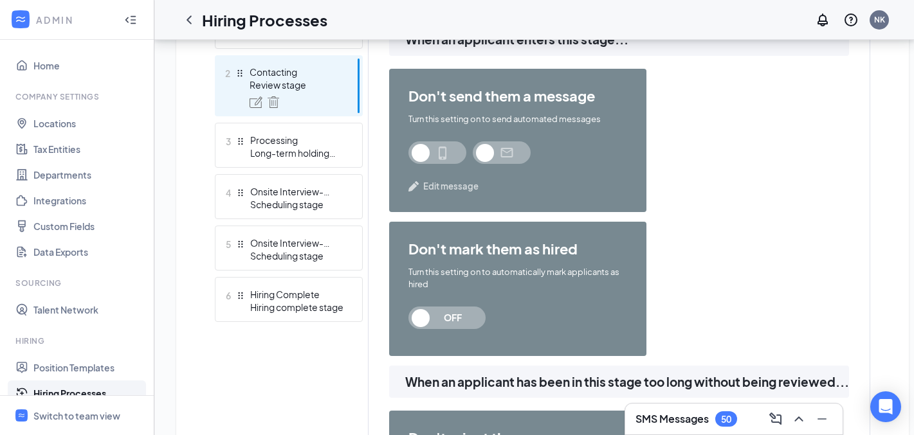
scroll to position [322, 0]
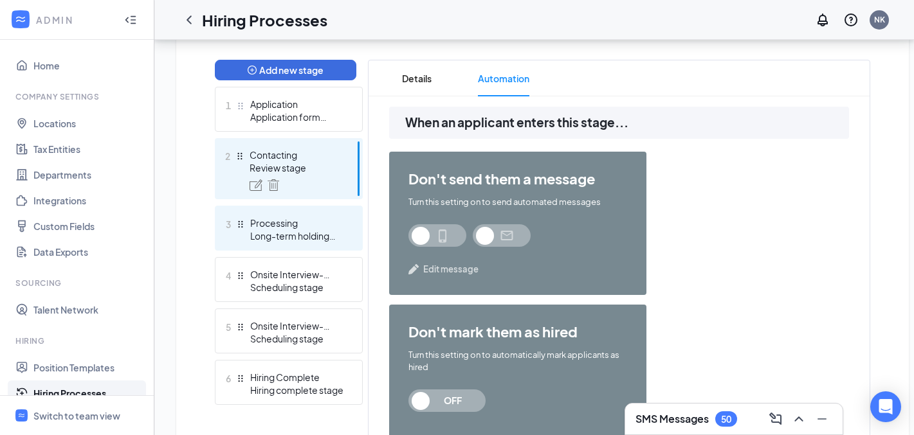
click at [229, 221] on span "3" at bounding box center [228, 224] width 5 height 15
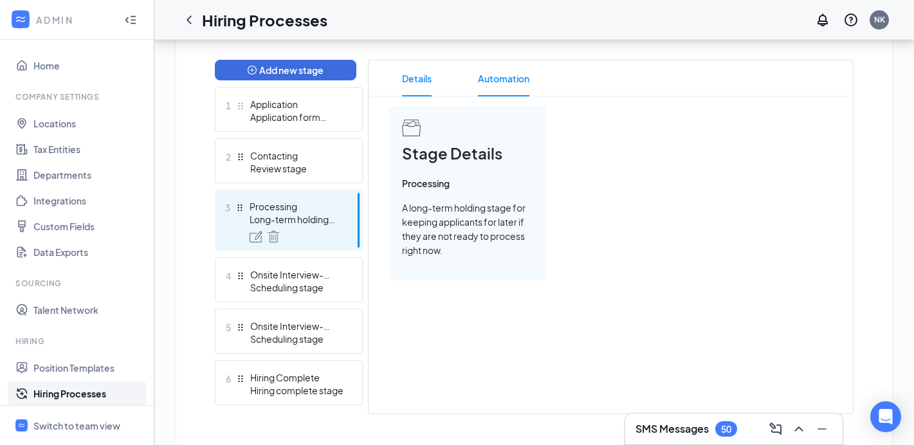
click at [516, 80] on span "Automation" at bounding box center [503, 78] width 51 height 36
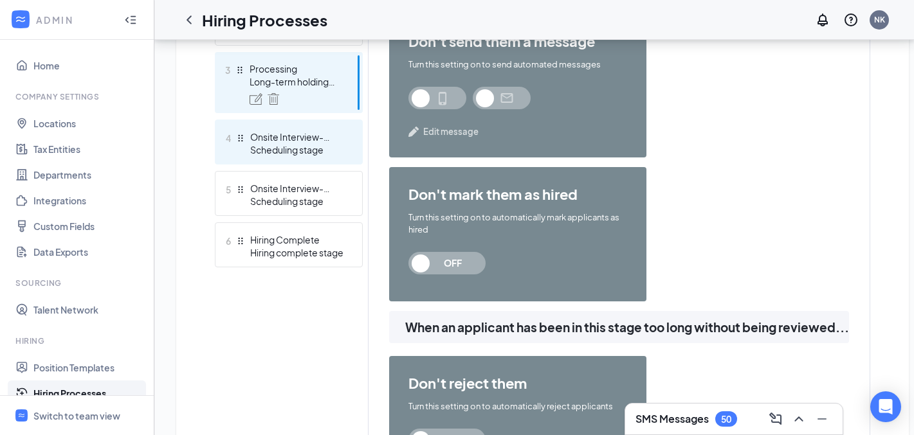
click at [260, 138] on div "Onsite Interview-English" at bounding box center [297, 137] width 94 height 13
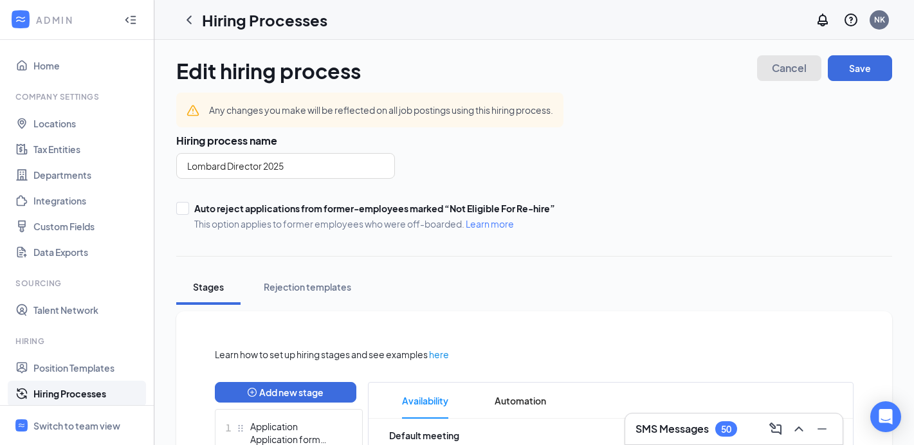
click at [810, 67] on button "Cancel" at bounding box center [789, 68] width 64 height 26
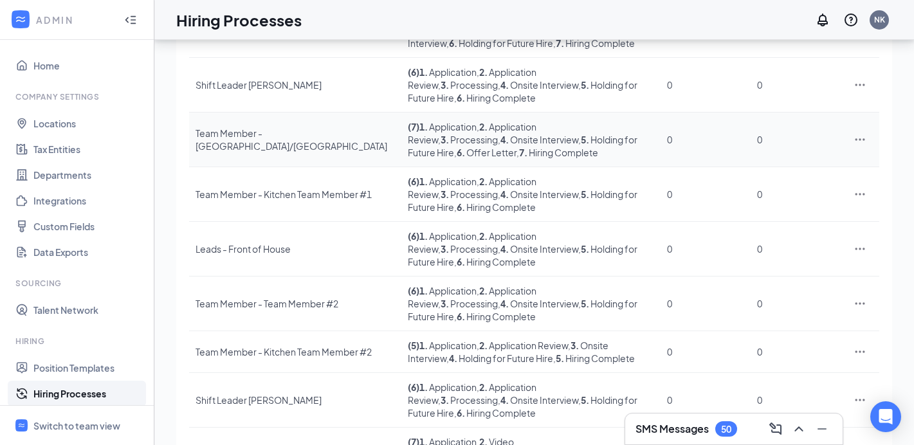
scroll to position [263, 0]
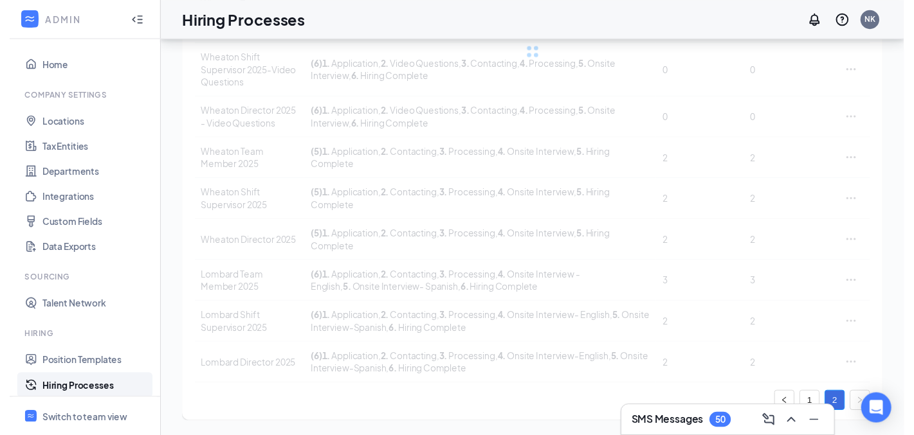
scroll to position [237, 0]
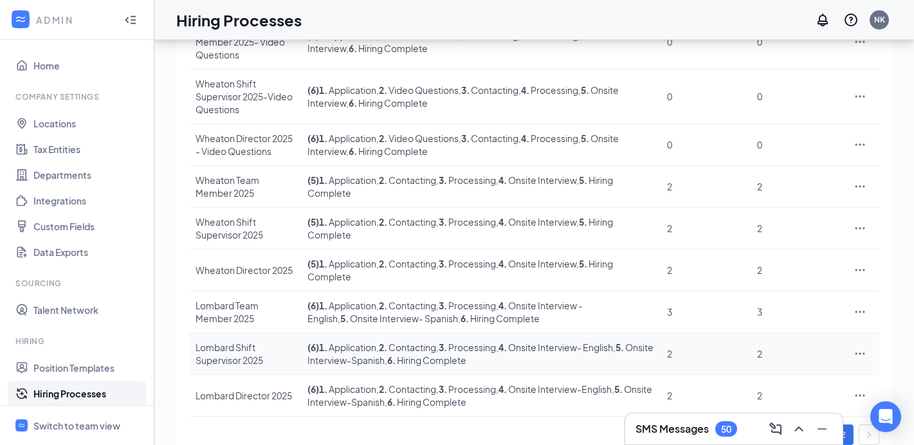
click at [851, 347] on div at bounding box center [860, 353] width 26 height 13
click at [856, 352] on icon "Ellipses" at bounding box center [860, 353] width 10 height 2
click at [766, 216] on span "Edit" at bounding box center [800, 213] width 111 height 14
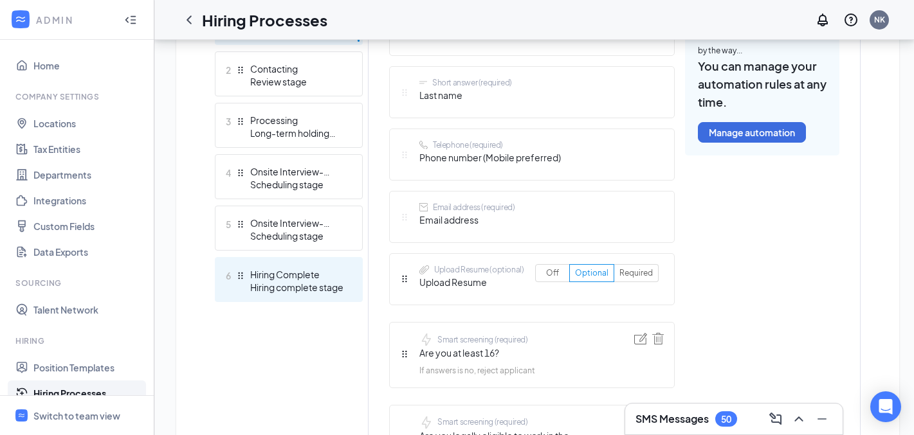
click at [320, 280] on div "Hiring Complete" at bounding box center [297, 274] width 94 height 13
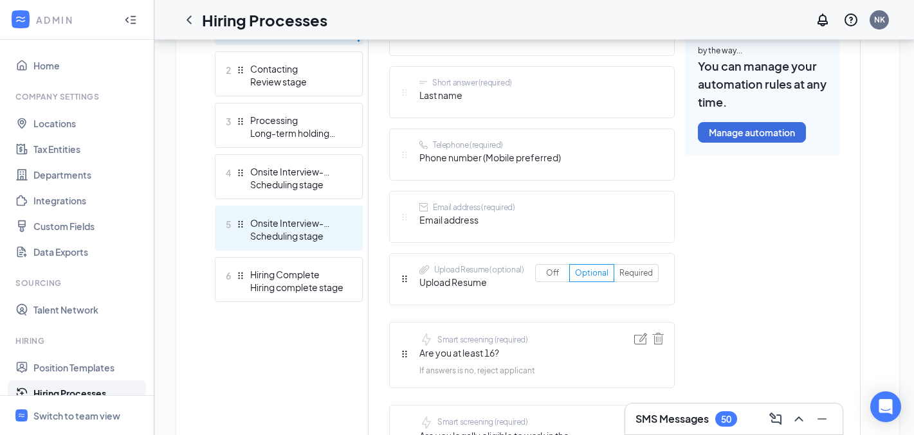
scroll to position [343, 0]
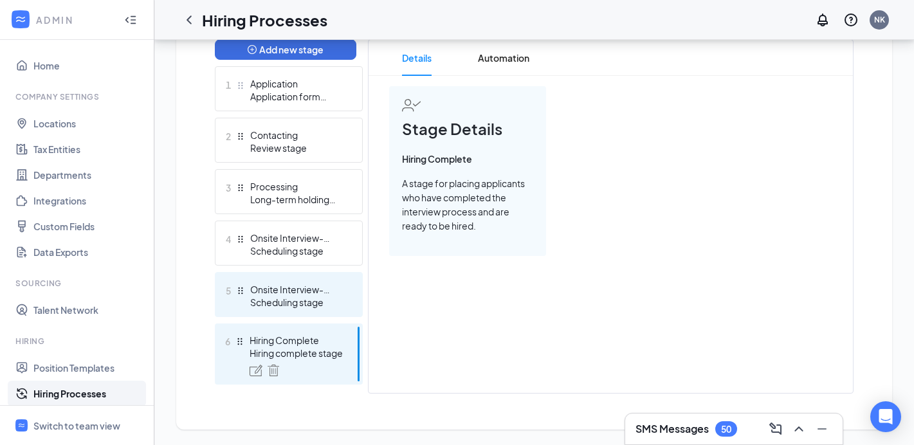
click at [304, 285] on div "Onsite Interview-Spanish" at bounding box center [297, 289] width 94 height 13
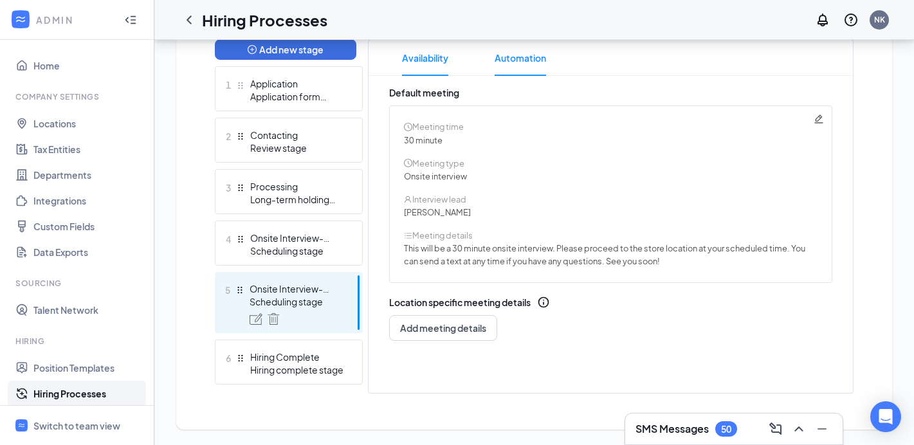
click at [521, 54] on span "Automation" at bounding box center [520, 58] width 51 height 36
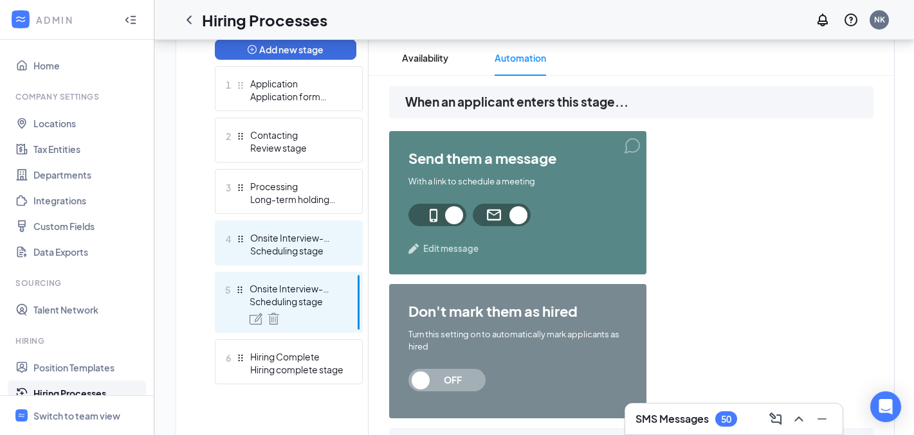
click at [304, 253] on div "Scheduling stage" at bounding box center [297, 250] width 94 height 13
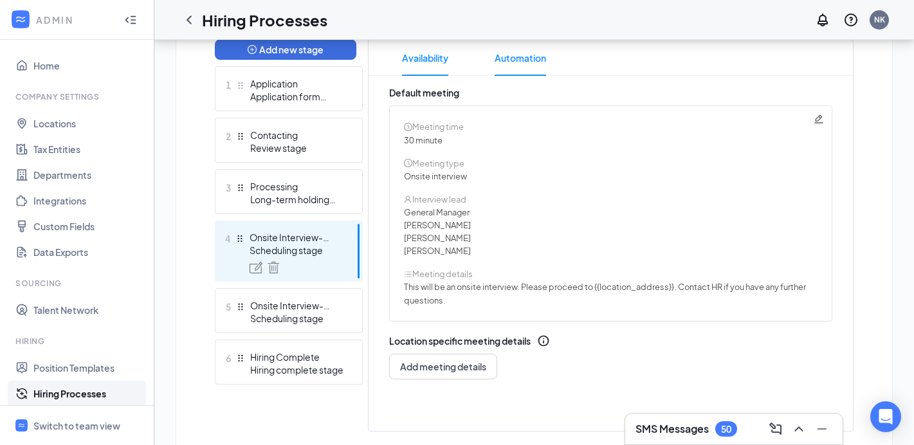
click at [529, 55] on span "Automation" at bounding box center [520, 58] width 51 height 36
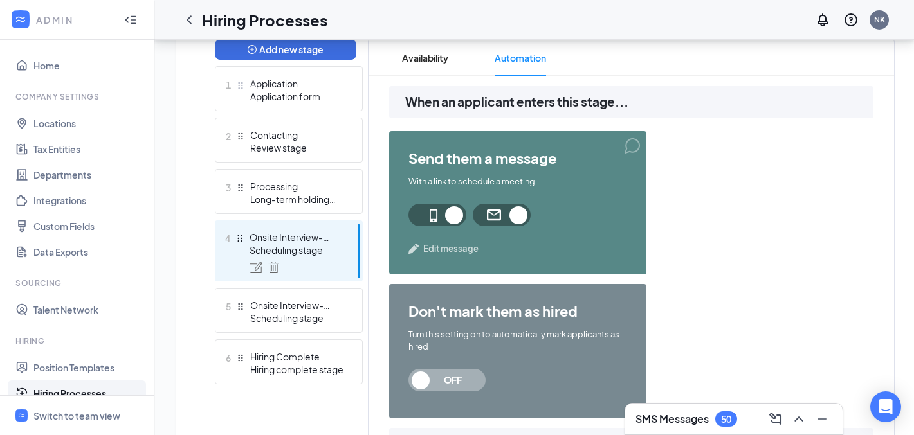
click at [456, 253] on span "Edit message" at bounding box center [450, 248] width 55 height 13
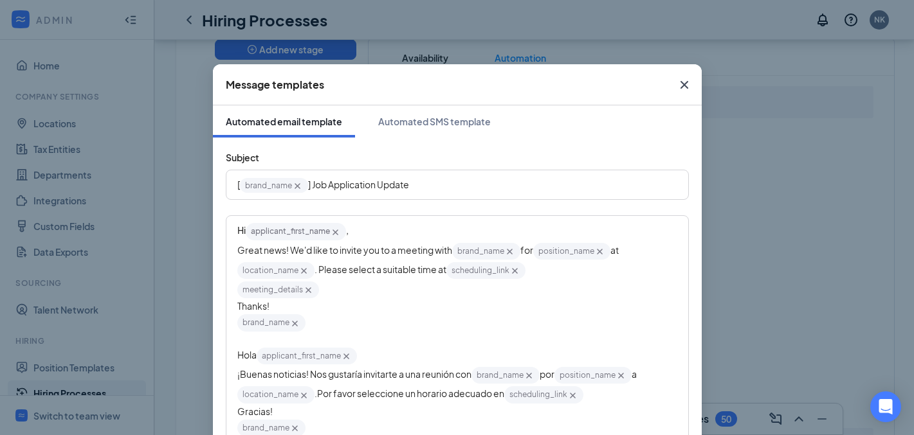
click at [669, 77] on span "Close" at bounding box center [684, 85] width 35 height 35
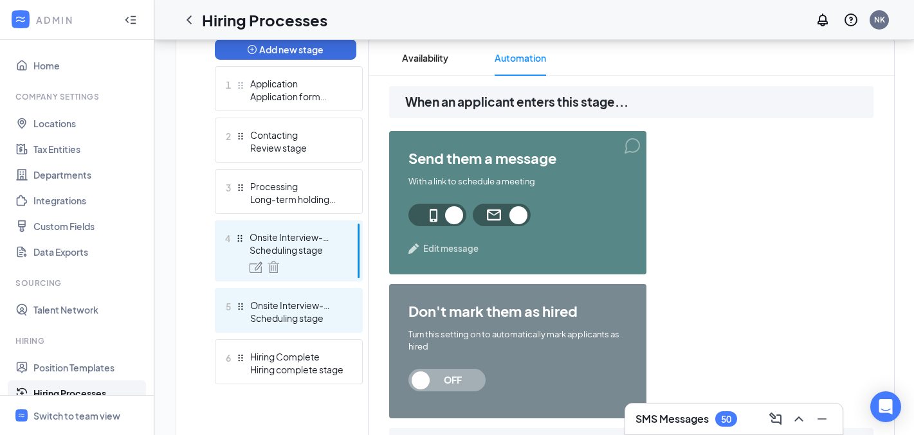
click at [307, 320] on div "Scheduling stage" at bounding box center [297, 318] width 94 height 13
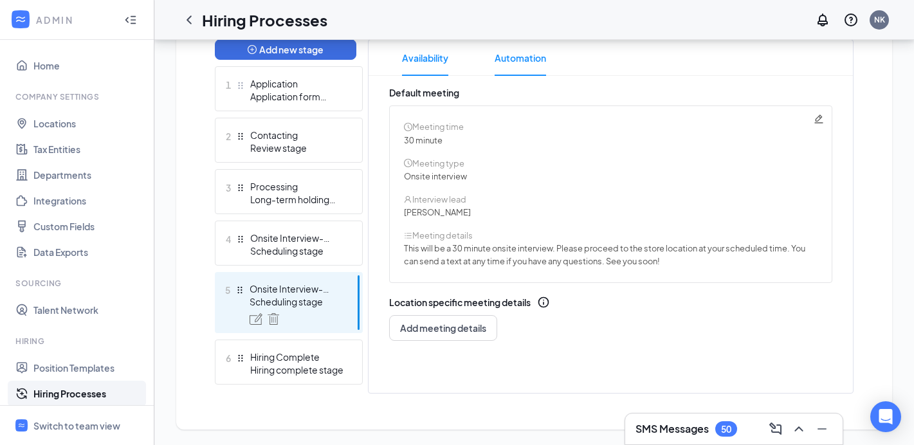
click at [540, 53] on span "Automation" at bounding box center [520, 58] width 51 height 36
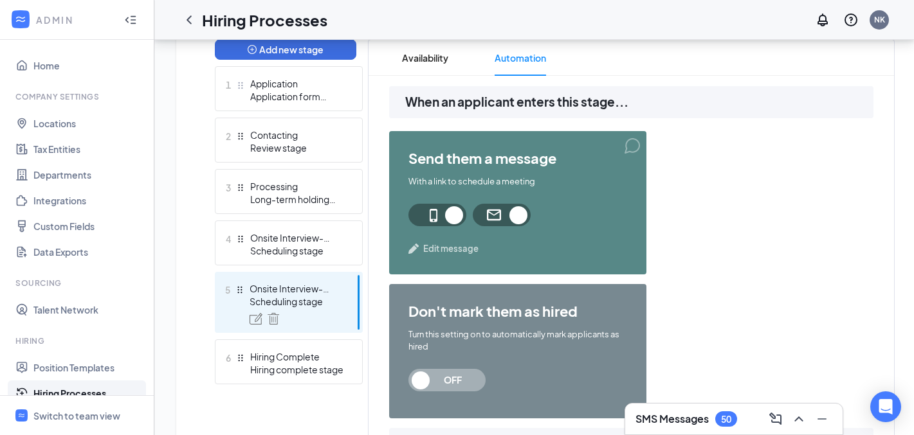
click at [453, 244] on span "Edit message" at bounding box center [450, 248] width 55 height 13
